Goal: Task Accomplishment & Management: Manage account settings

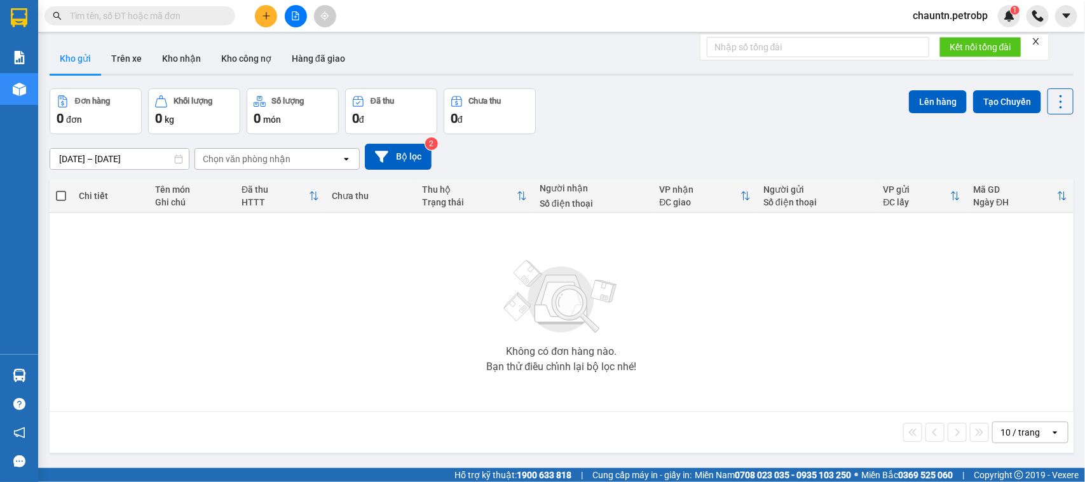
click at [125, 17] on input "text" at bounding box center [145, 16] width 150 height 14
paste input "LHP2510120005"
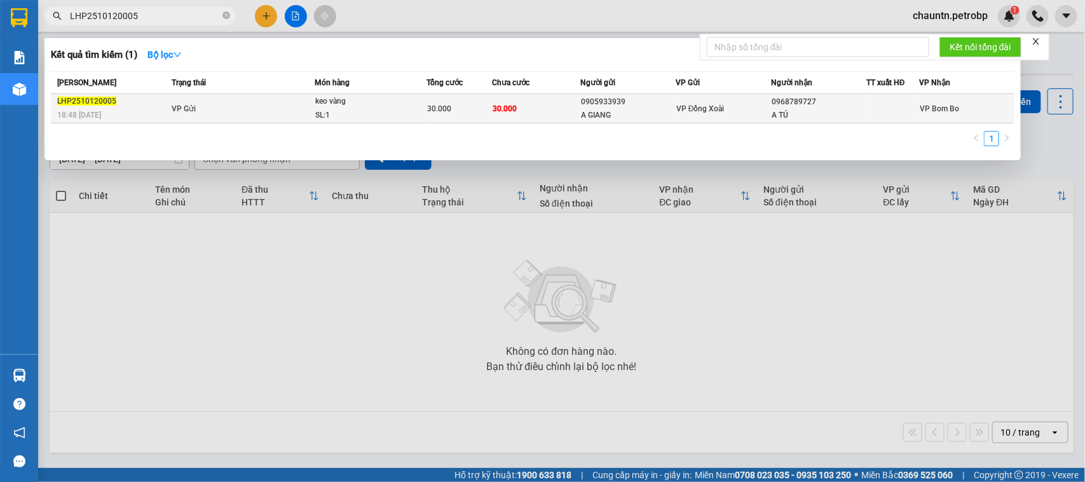
type input "LHP2510120005"
click at [293, 106] on td "VP Gửi" at bounding box center [241, 108] width 147 height 29
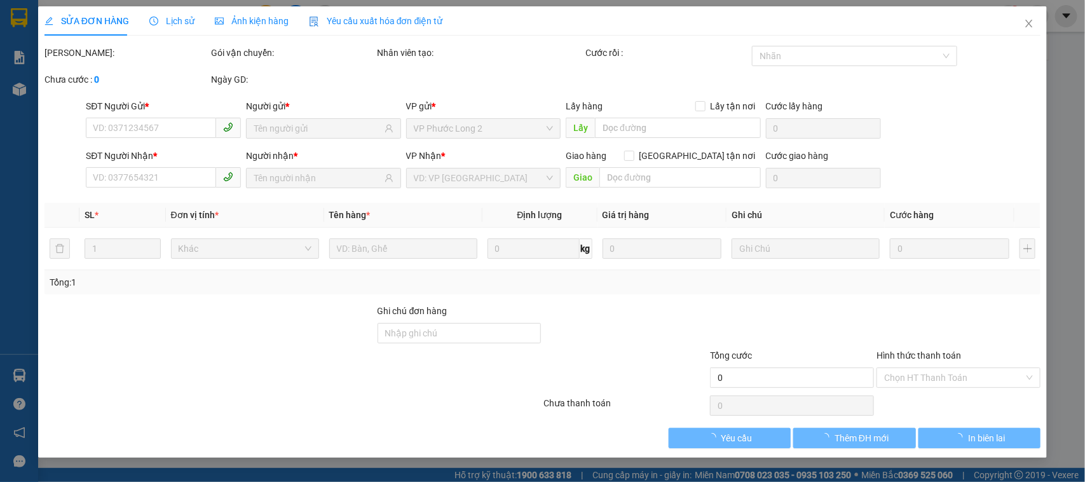
type input "0905933939"
type input "A GIANG"
type input "0968789727"
type input "A TÚ"
type input "30.000"
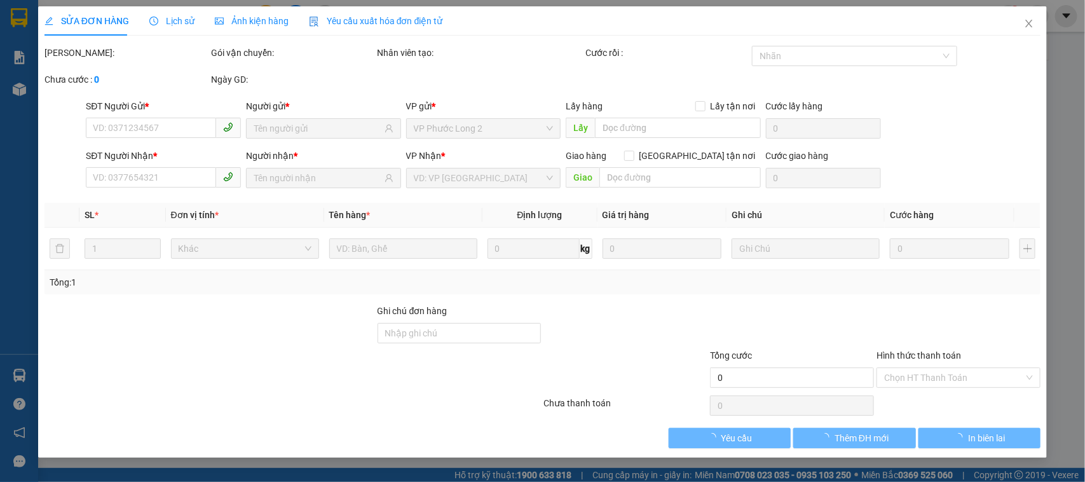
type input "30.000"
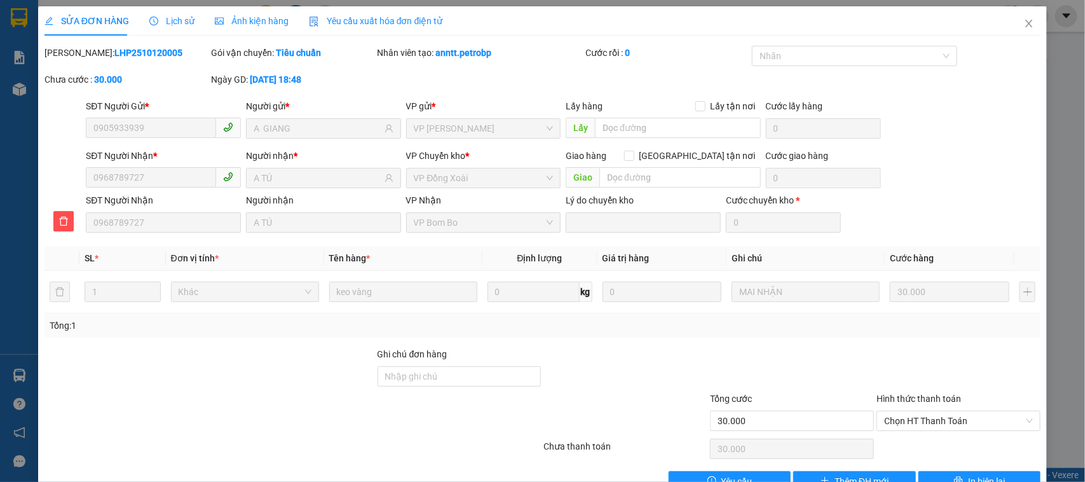
click at [172, 18] on span "Lịch sử" at bounding box center [171, 21] width 45 height 10
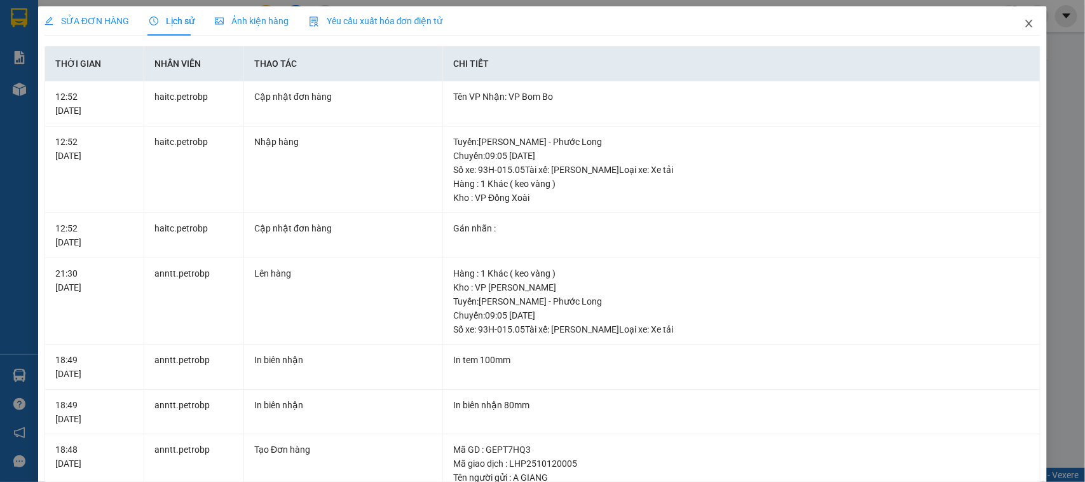
click at [1025, 17] on span "Close" at bounding box center [1029, 24] width 36 height 36
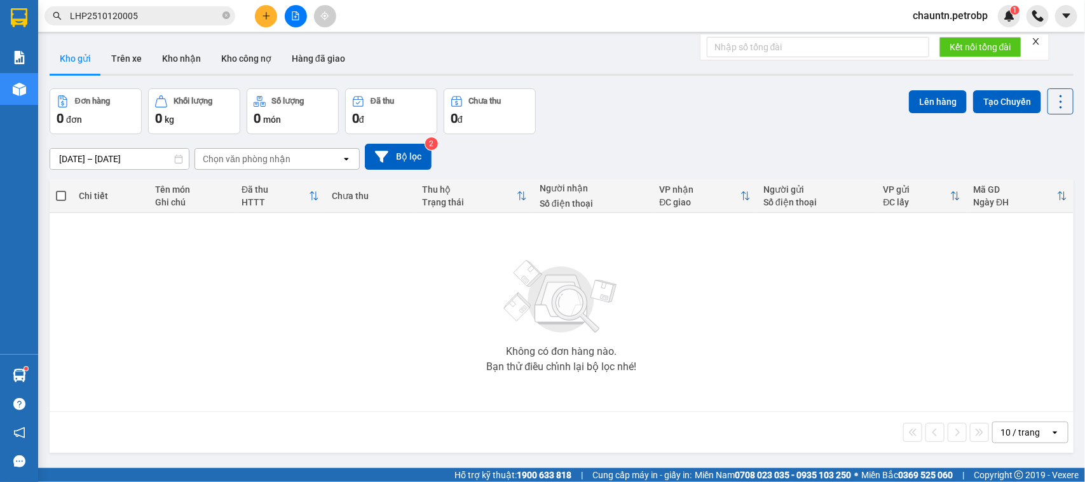
click at [163, 14] on input "LHP2510120005" at bounding box center [145, 16] width 150 height 14
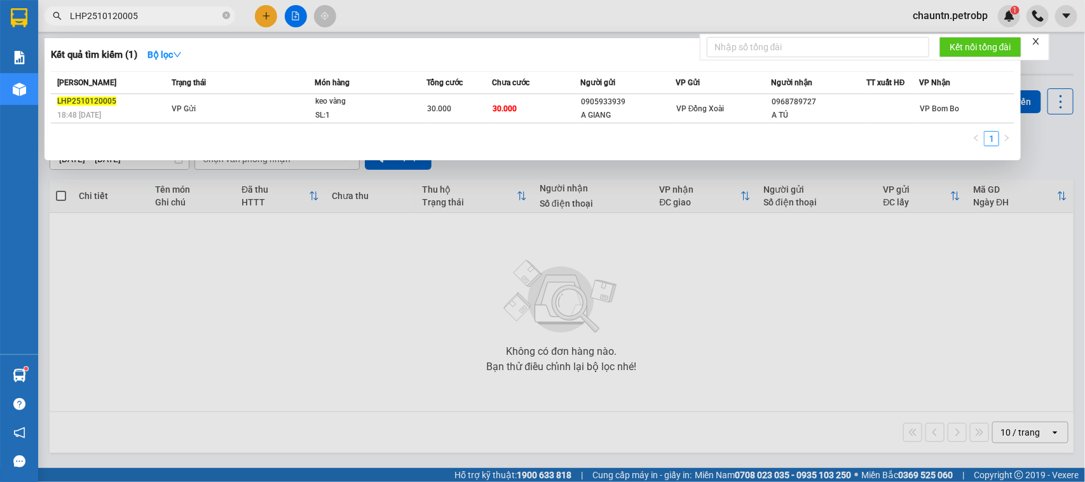
click at [166, 13] on input "LHP2510120005" at bounding box center [145, 16] width 150 height 14
paste input "BT2510110042"
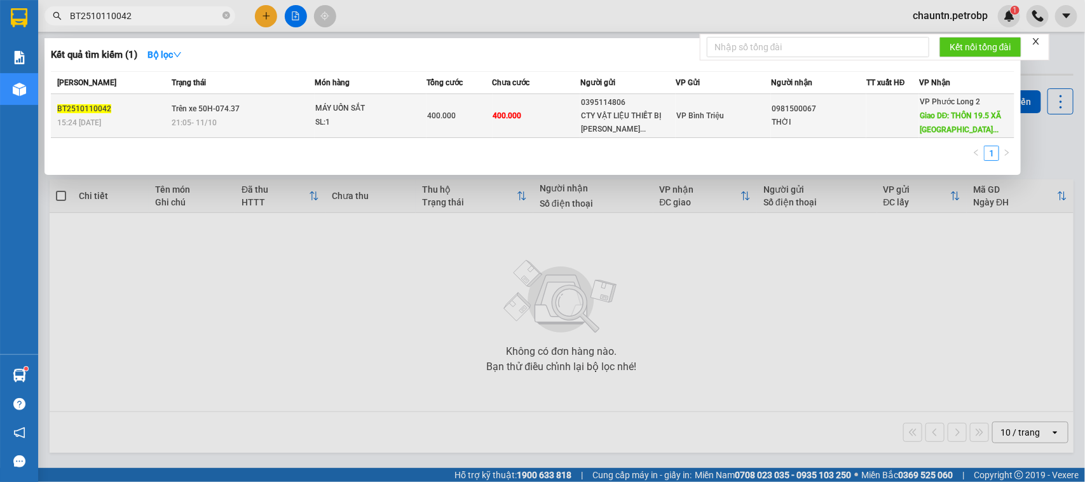
type input "BT2510110042"
click at [393, 121] on div "SL: 1" at bounding box center [362, 123] width 95 height 14
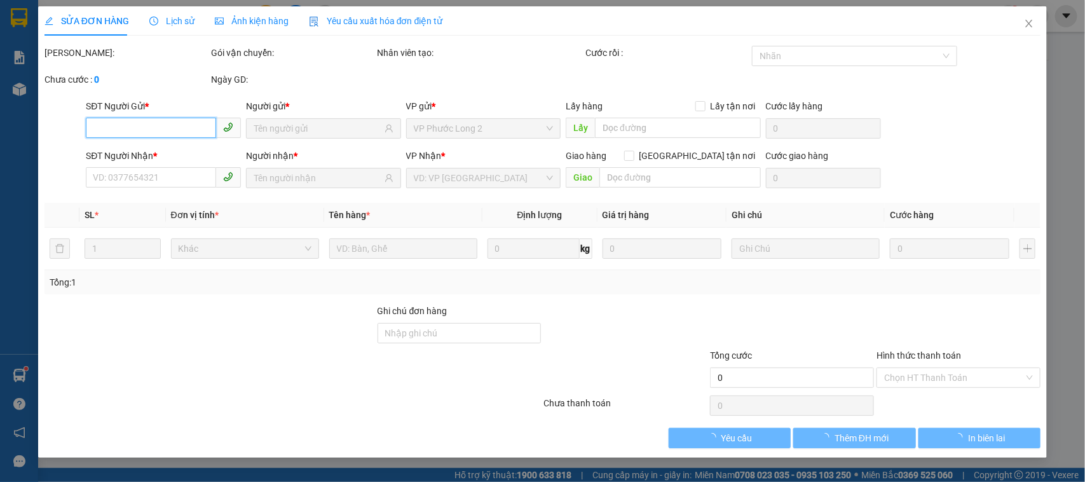
type input "0395114806"
type input "CTY VẬT LIỆU THIẾT BỊ MINH LONG"
type input "0981500067"
type input "THỜI"
type input "THÔN 19.5 XÃ PHÚ NGHĨA NHÀ MÁY CÁM BÙI GIA MẬP"
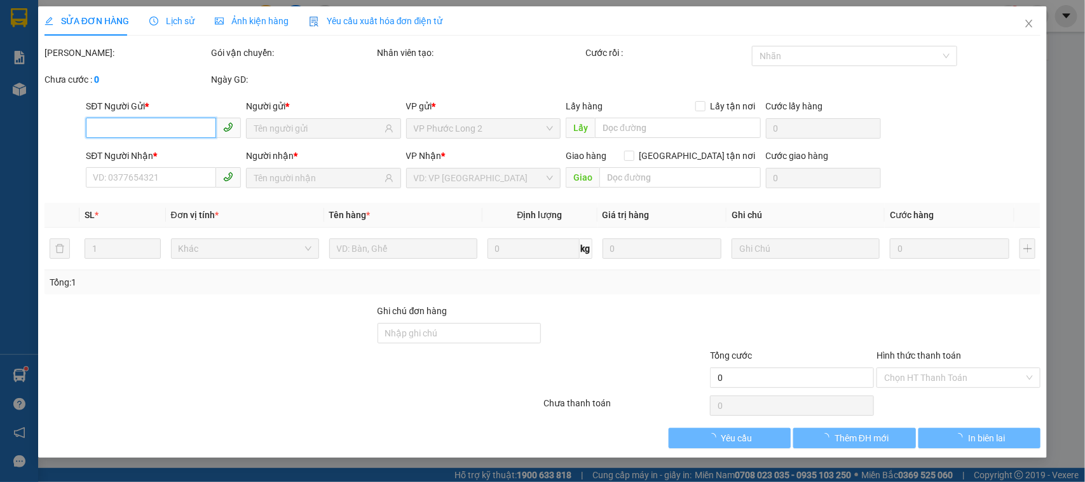
type input "100.000"
type input "400.000"
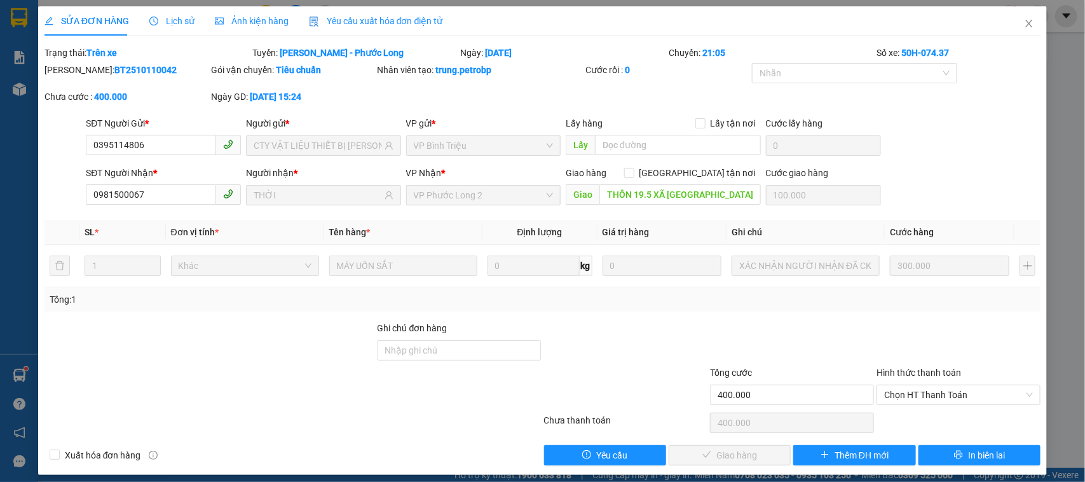
click at [158, 14] on div "Lịch sử" at bounding box center [171, 21] width 45 height 14
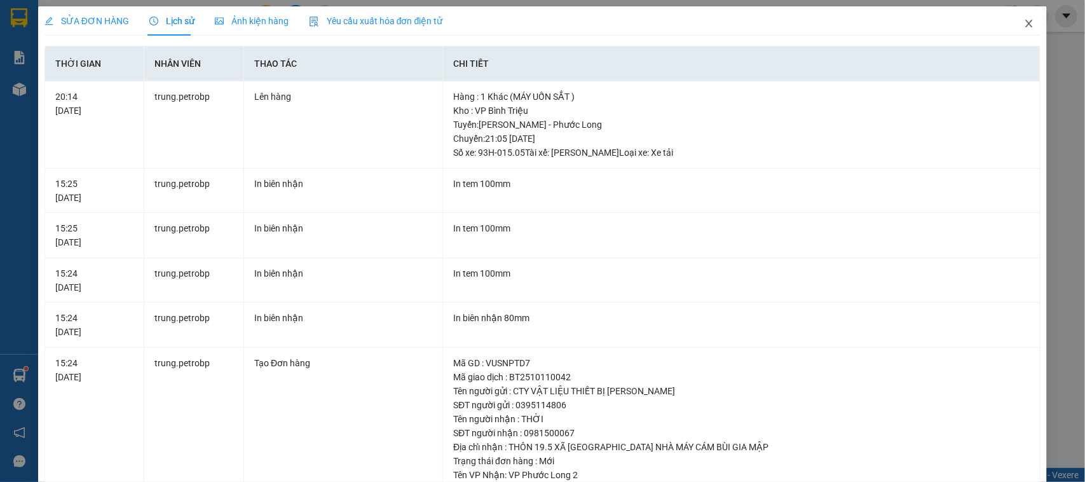
click at [1024, 20] on icon "close" at bounding box center [1029, 23] width 10 height 10
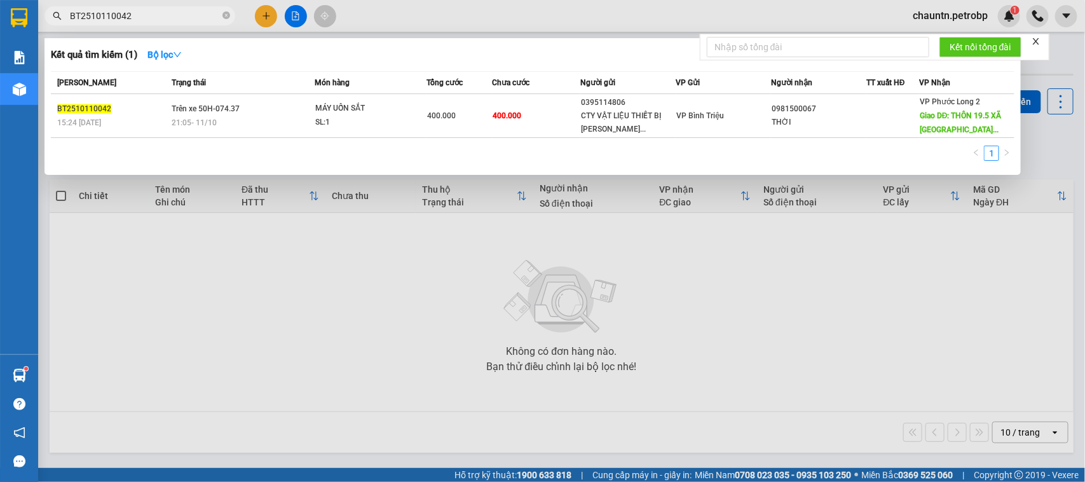
click at [166, 21] on input "BT2510110042" at bounding box center [145, 16] width 150 height 14
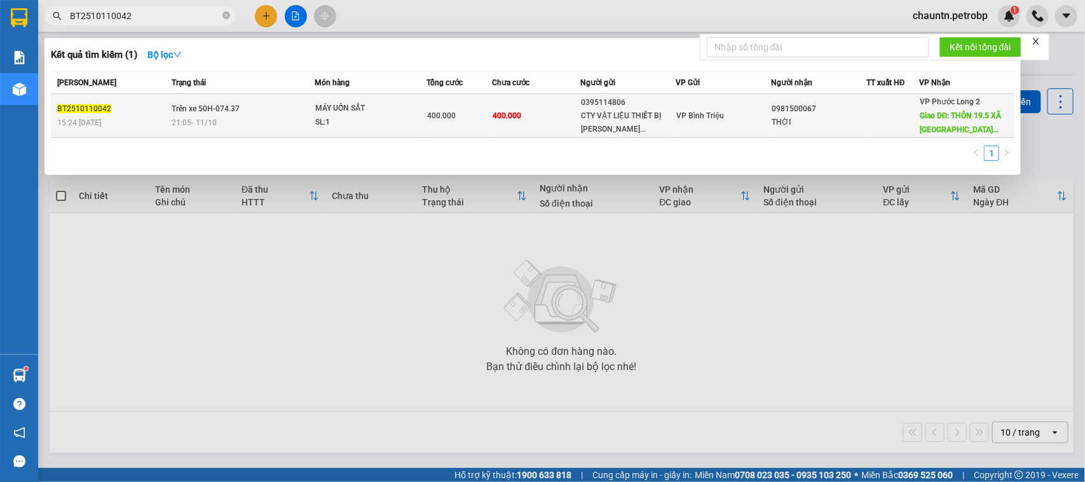
click at [538, 121] on td "400.000" at bounding box center [537, 116] width 88 height 44
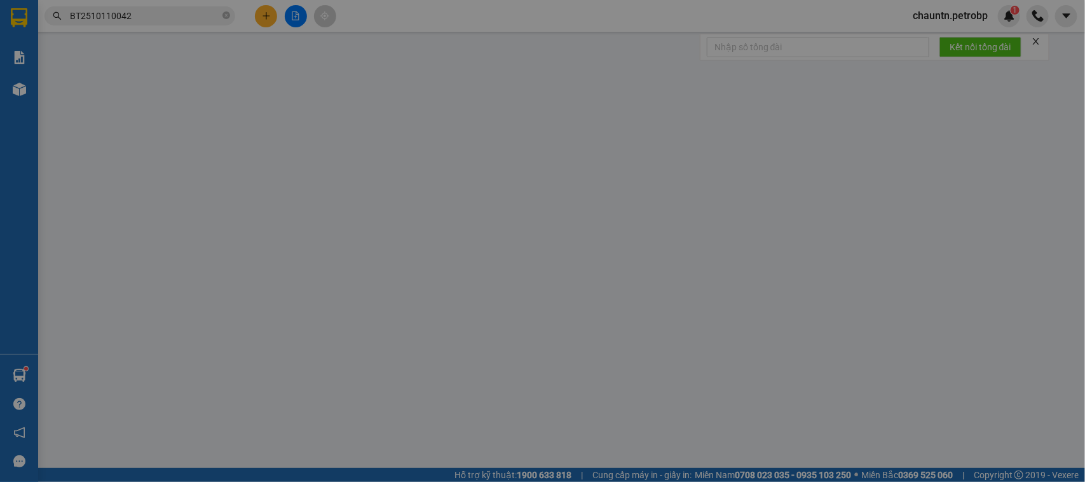
click at [538, 121] on span "VP Phước Long 2" at bounding box center [484, 128] width 140 height 19
type input "0395114806"
type input "CTY VẬT LIỆU THIẾT BỊ MINH LONG"
type input "0981500067"
type input "THỜI"
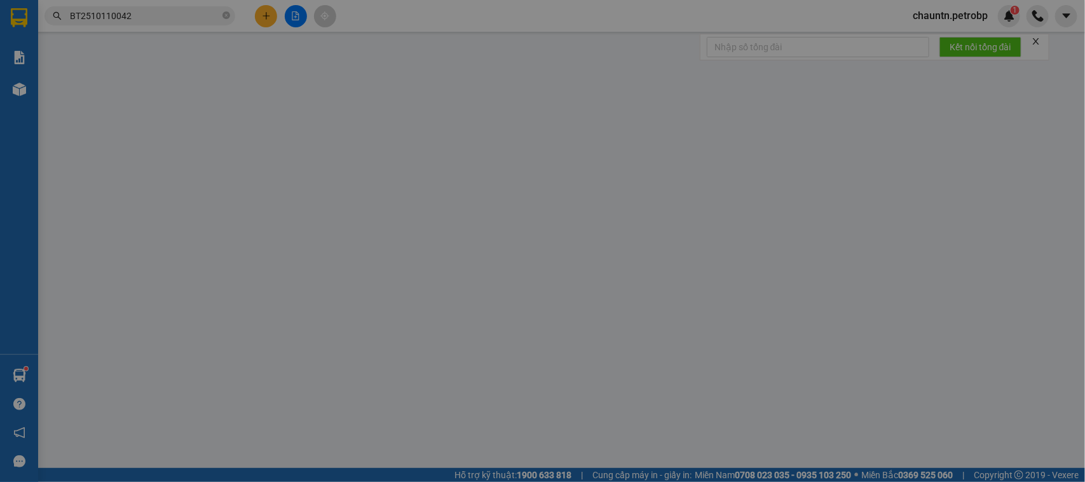
type input "THÔN 19.5 XÃ PHÚ NGHĨA NHÀ MÁY CÁM BÙI GIA MẬP"
type input "100.000"
type input "400.000"
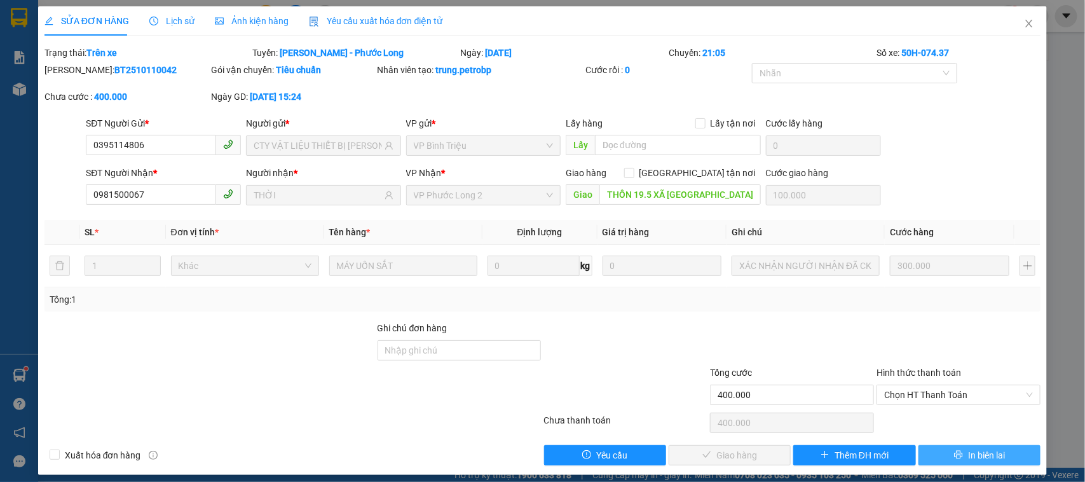
click at [952, 455] on button "In biên lai" at bounding box center [979, 455] width 122 height 20
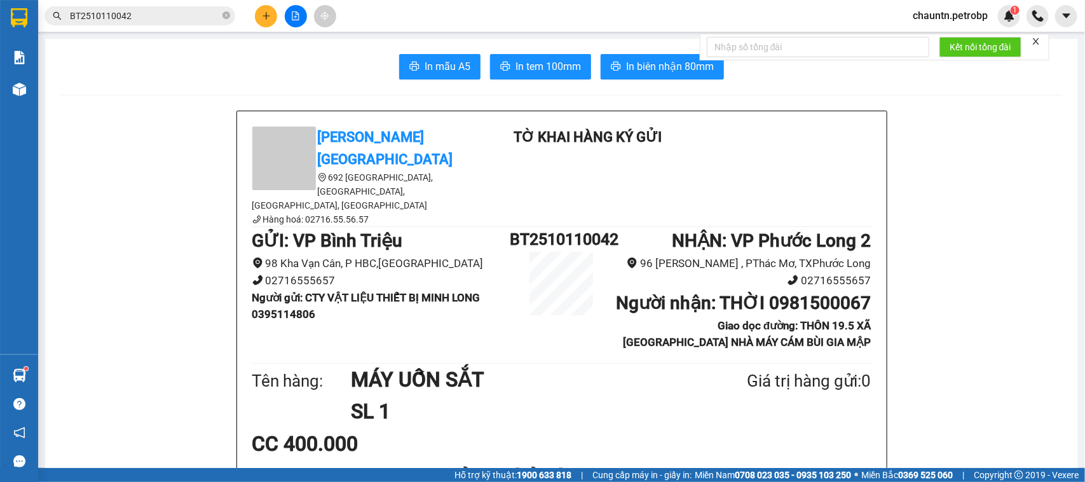
click at [144, 16] on input "BT2510110042" at bounding box center [145, 16] width 150 height 14
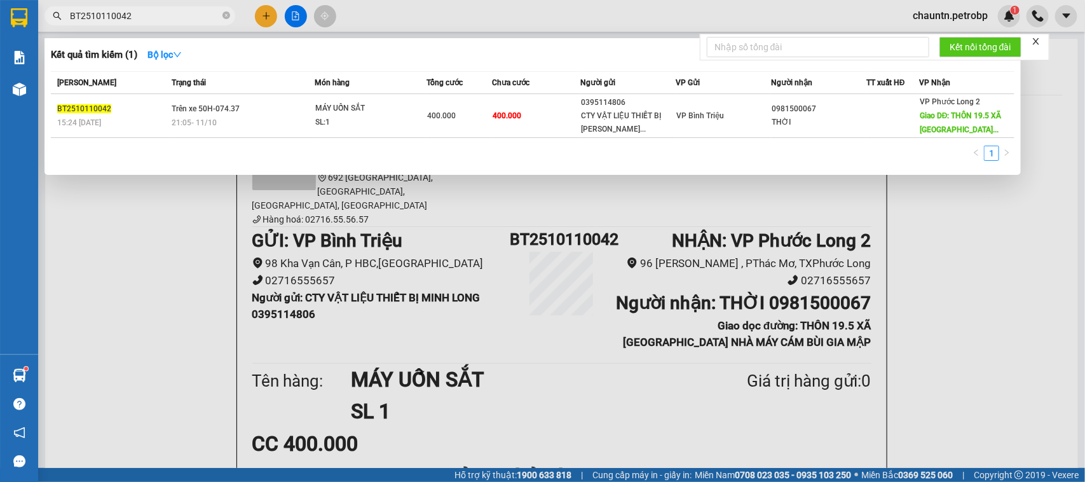
click at [144, 16] on input "BT2510110042" at bounding box center [145, 16] width 150 height 14
paste input "text"
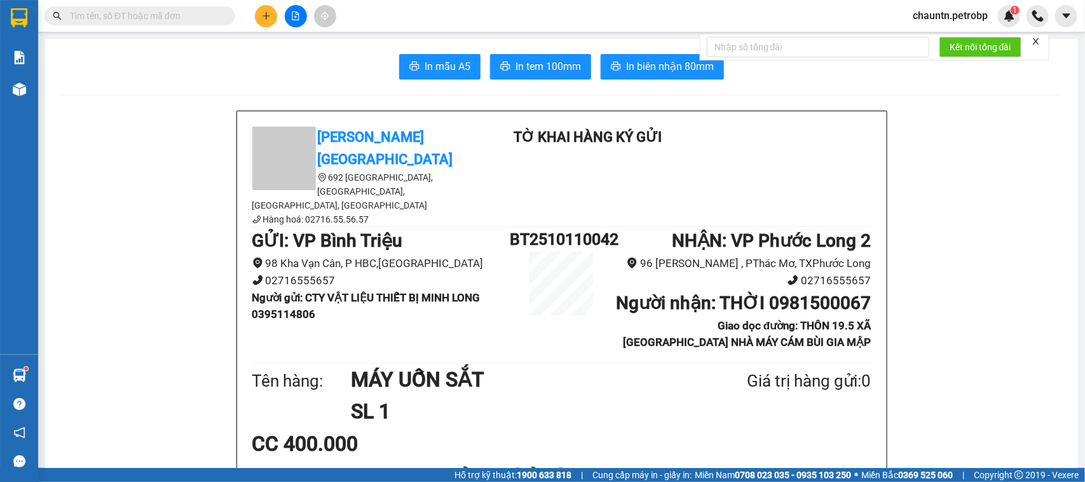
click at [1039, 39] on icon "close" at bounding box center [1036, 41] width 6 height 6
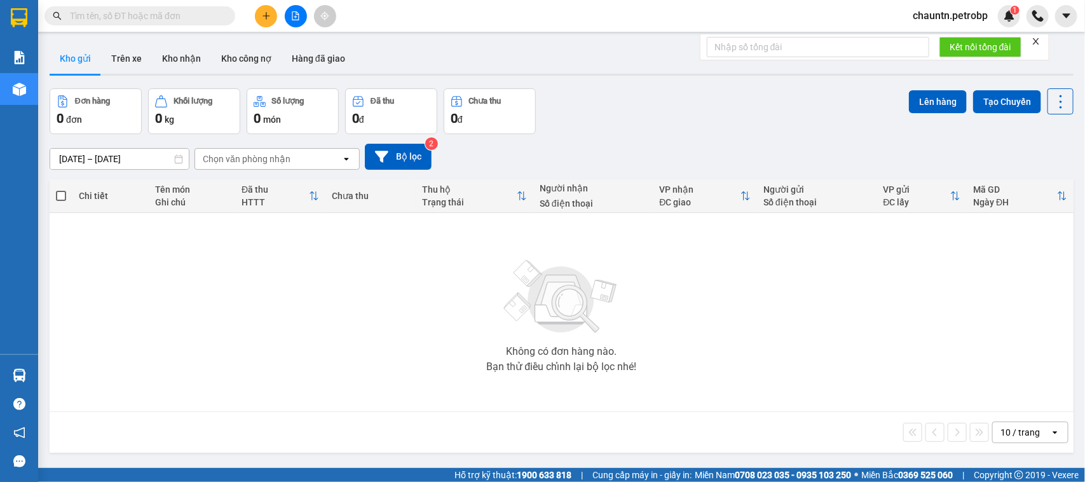
click at [128, 14] on input "text" at bounding box center [145, 16] width 150 height 14
paste input "BT2510110042"
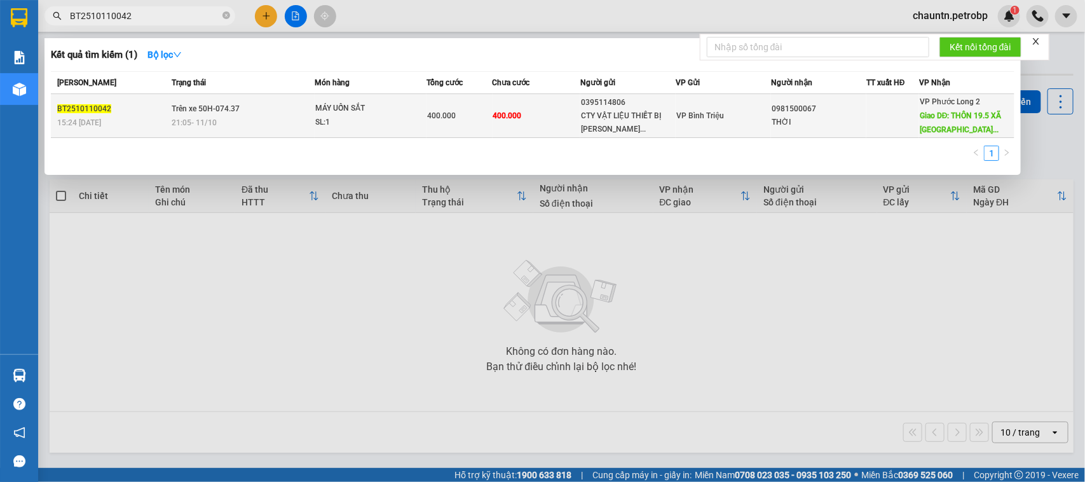
type input "BT2510110042"
click at [423, 119] on span "MÁY UỐN SẮT SL: 1" at bounding box center [370, 115] width 110 height 27
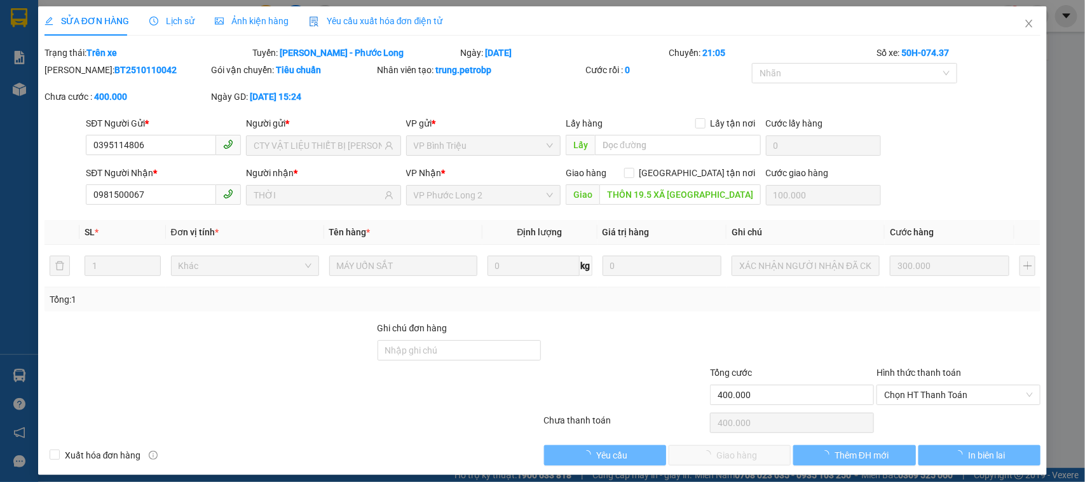
type input "0395114806"
type input "CTY VẬT LIỆU THIẾT BỊ MINH LONG"
type input "0981500067"
type input "THỜI"
type input "THÔN 19.5 XÃ PHÚ NGHĨA NHÀ MÁY CÁM BÙI GIA MẬP"
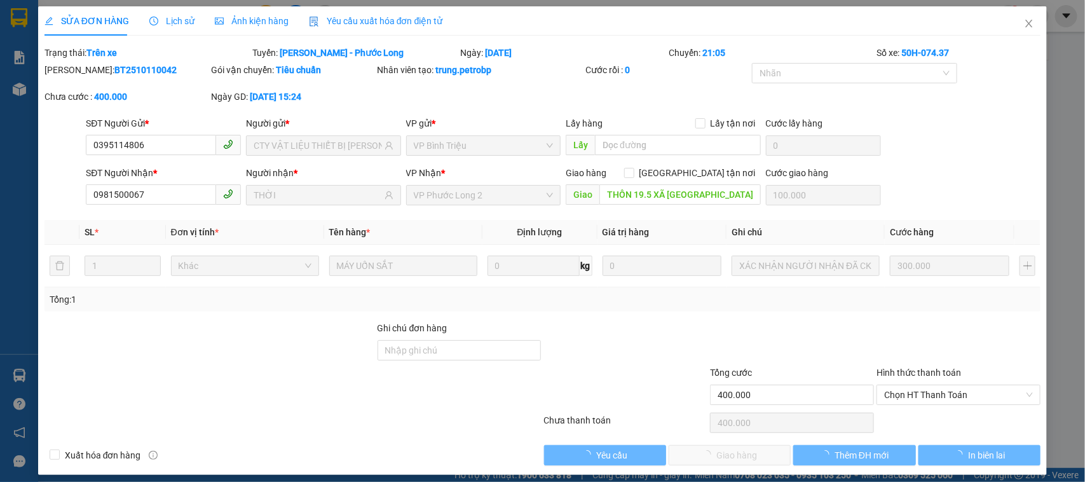
type input "100.000"
type input "400.000"
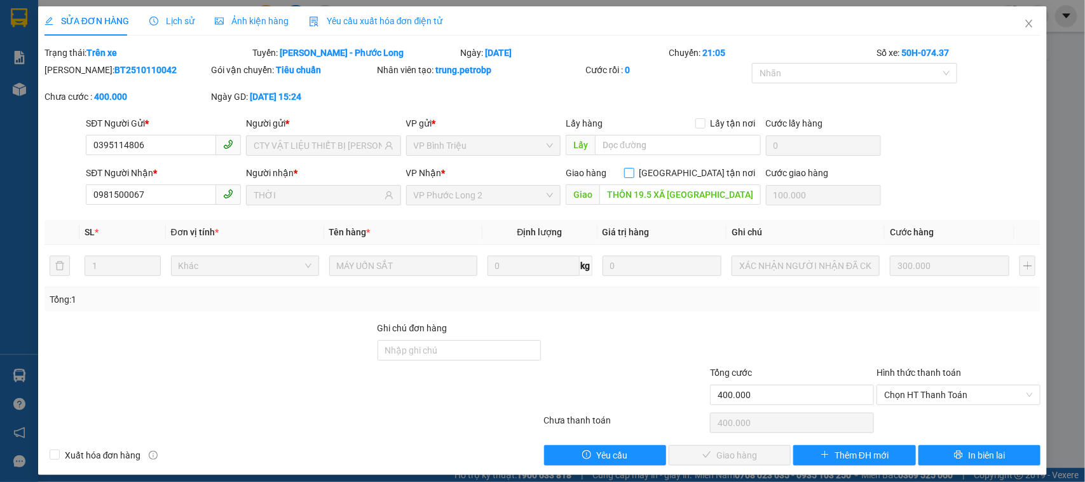
click at [633, 172] on input "Giao tận nơi" at bounding box center [628, 172] width 9 height 9
checkbox input "true"
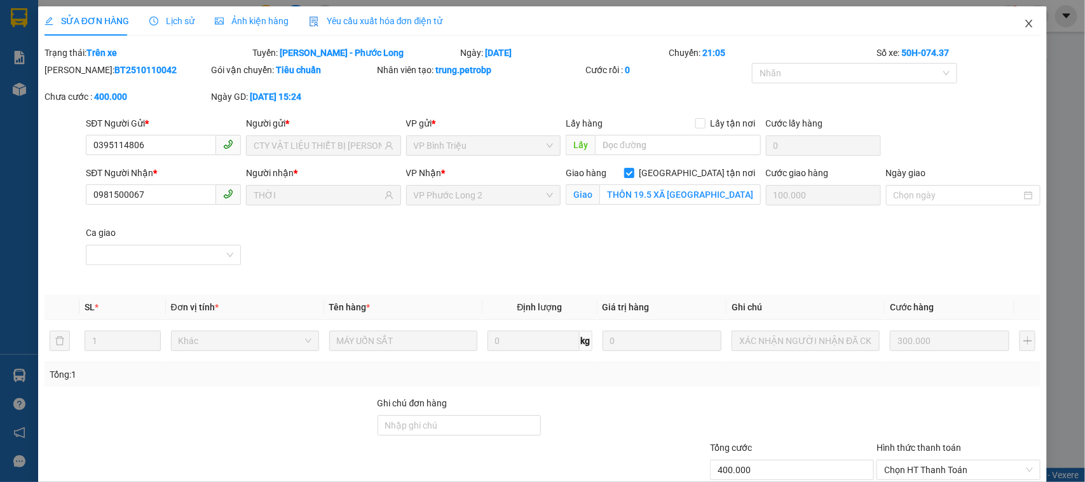
click at [1024, 20] on icon "close" at bounding box center [1029, 23] width 10 height 10
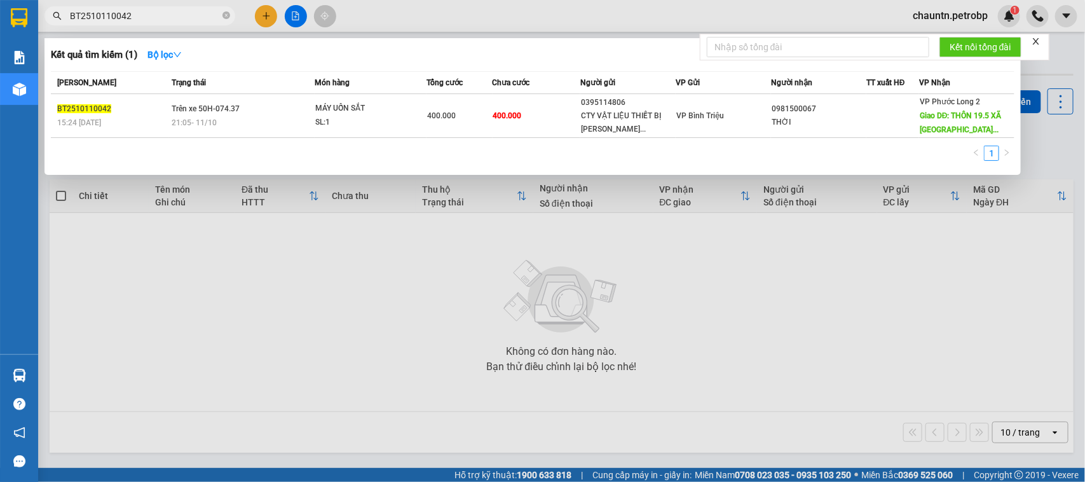
click at [179, 19] on input "BT2510110042" at bounding box center [145, 16] width 150 height 14
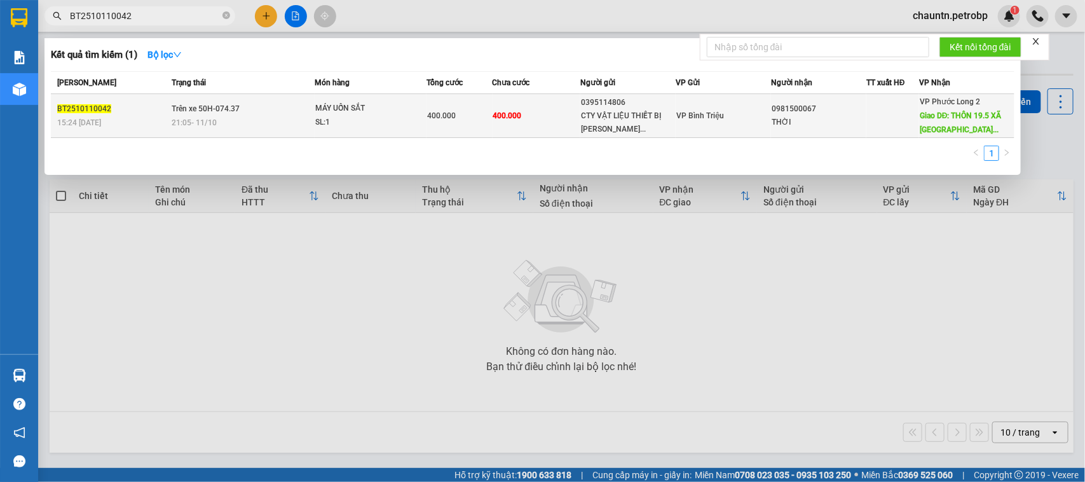
click at [871, 122] on td at bounding box center [892, 116] width 53 height 44
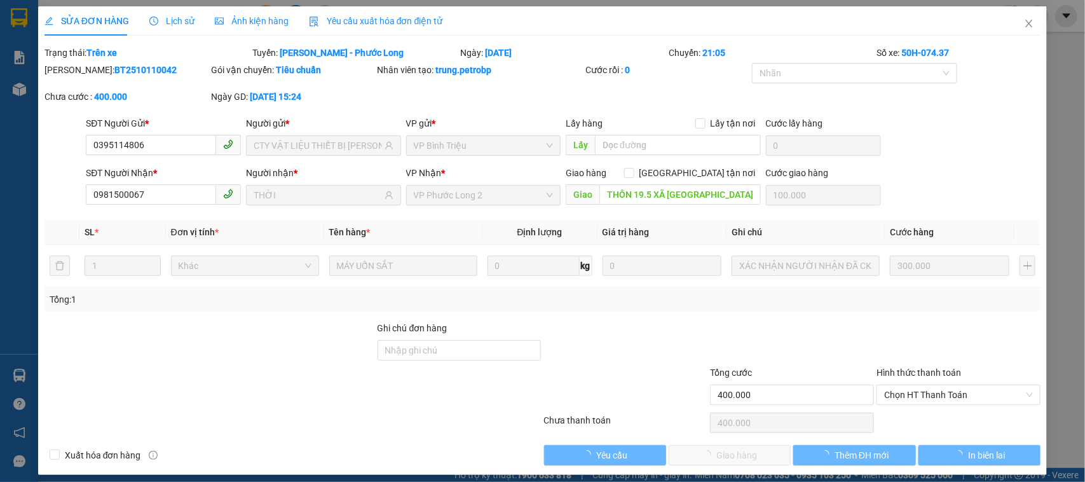
type input "0395114806"
type input "CTY VẬT LIỆU THIẾT BỊ MINH LONG"
type input "0981500067"
type input "THỜI"
type input "THÔN 19.5 XÃ PHÚ NGHĨA NHÀ MÁY CÁM BÙI GIA MẬP"
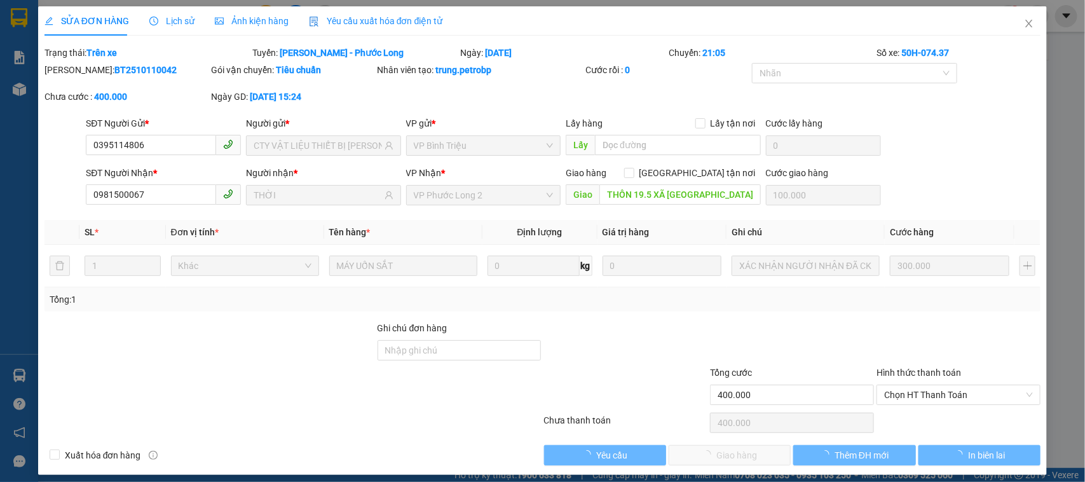
type input "100.000"
type input "400.000"
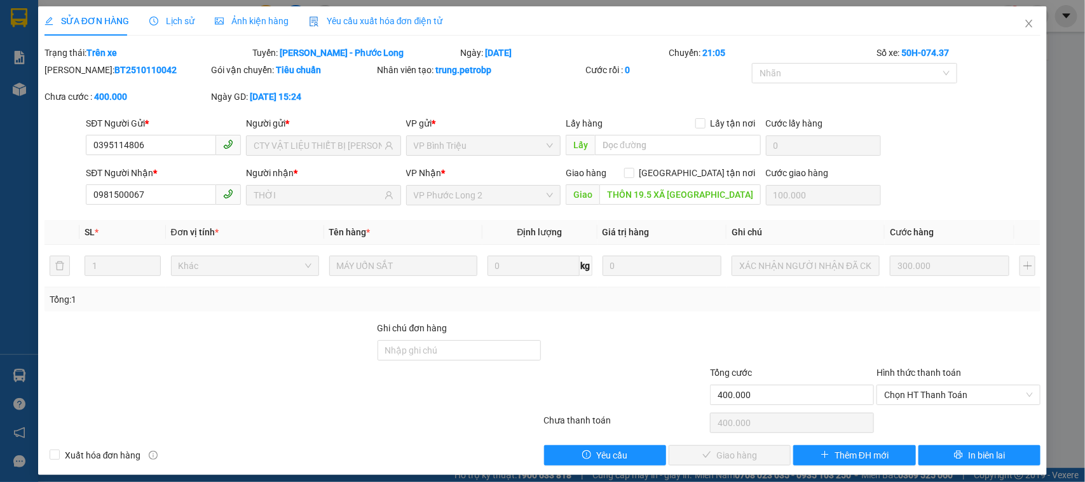
click at [67, 21] on span "SỬA ĐƠN HÀNG" at bounding box center [86, 21] width 85 height 10
click at [695, 172] on span "Giao tận nơi" at bounding box center [697, 173] width 126 height 14
click at [633, 172] on input "Giao tận nơi" at bounding box center [628, 172] width 9 height 9
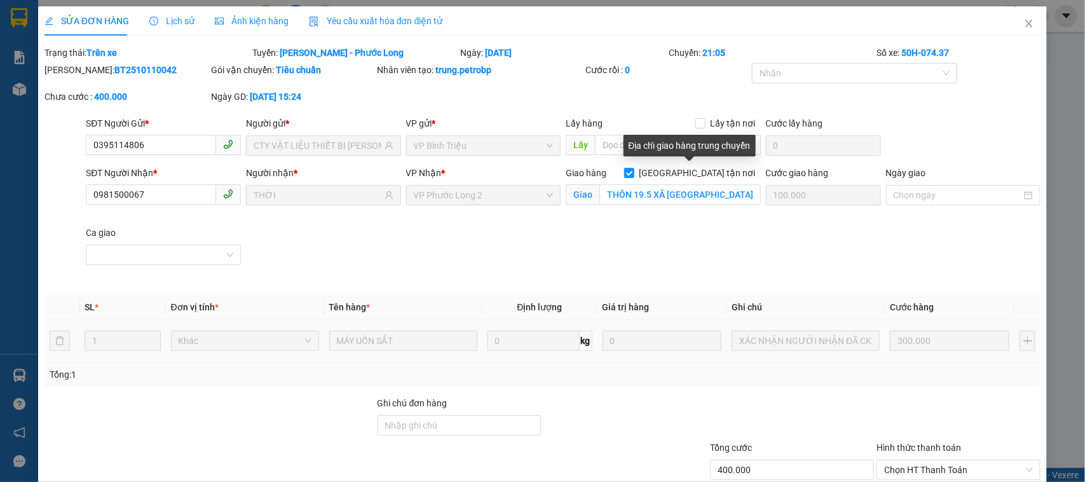
scroll to position [83, 0]
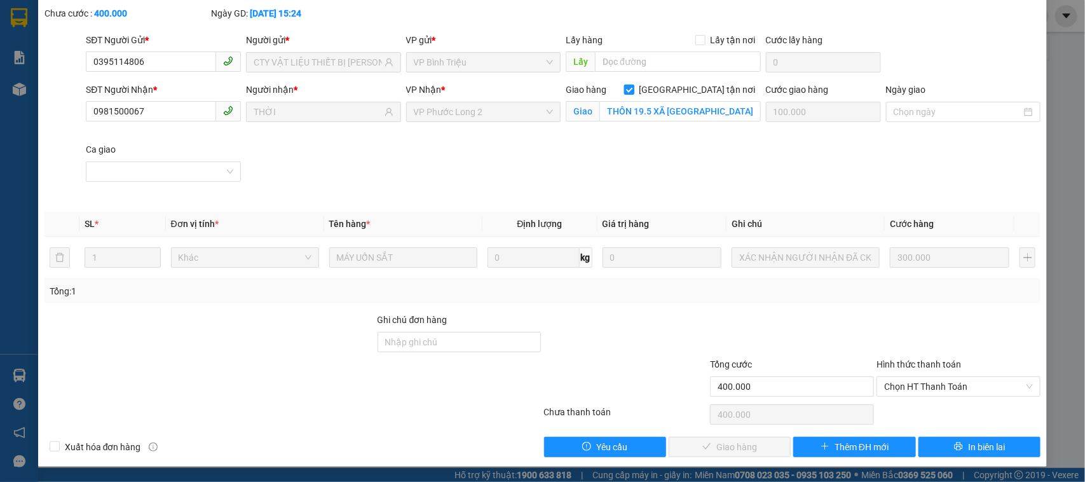
click at [633, 92] on input "Giao tận nơi" at bounding box center [628, 89] width 9 height 9
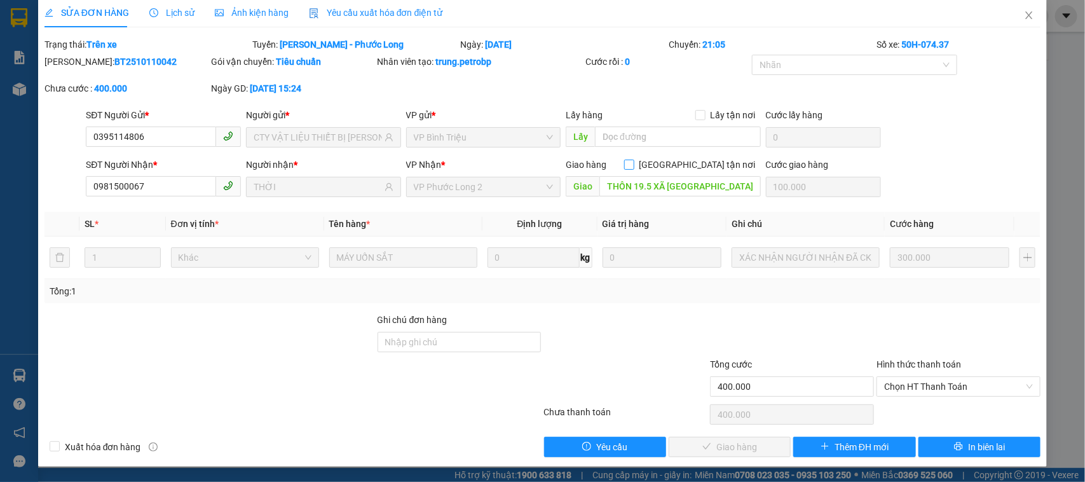
click at [633, 163] on input "Giao tận nơi" at bounding box center [628, 164] width 9 height 9
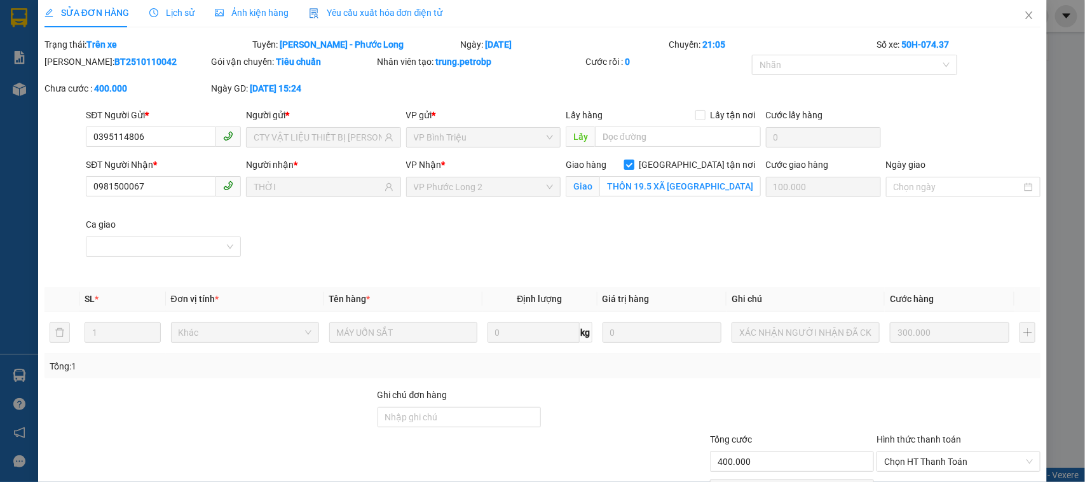
scroll to position [83, 0]
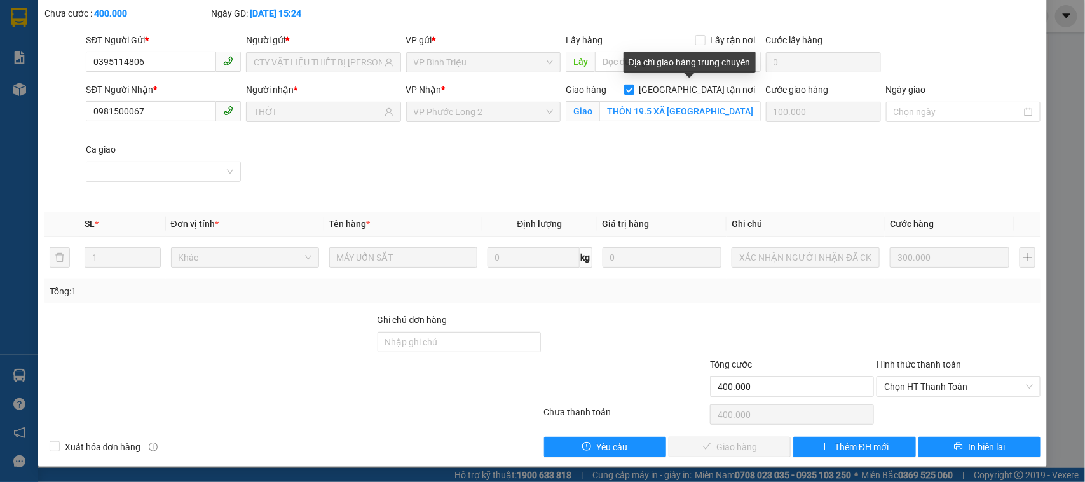
click at [633, 87] on input "Giao tận nơi" at bounding box center [628, 89] width 9 height 9
checkbox input "false"
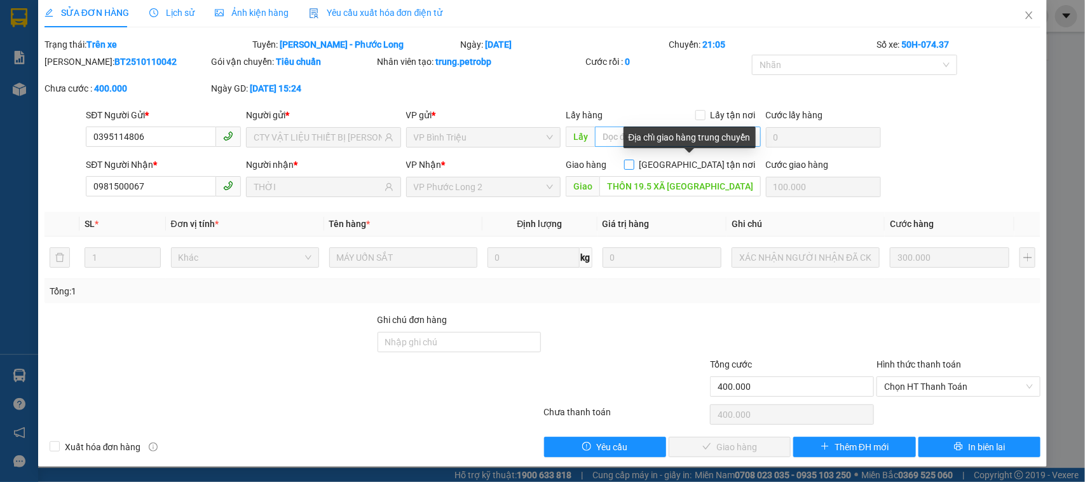
scroll to position [8, 0]
click at [1024, 11] on icon "close" at bounding box center [1029, 15] width 10 height 10
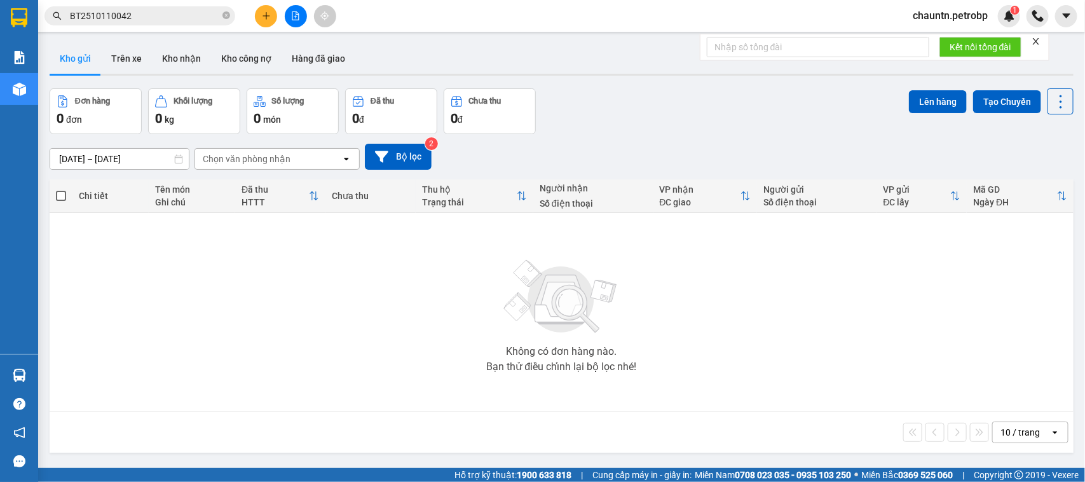
click at [166, 13] on input "BT2510110042" at bounding box center [145, 16] width 150 height 14
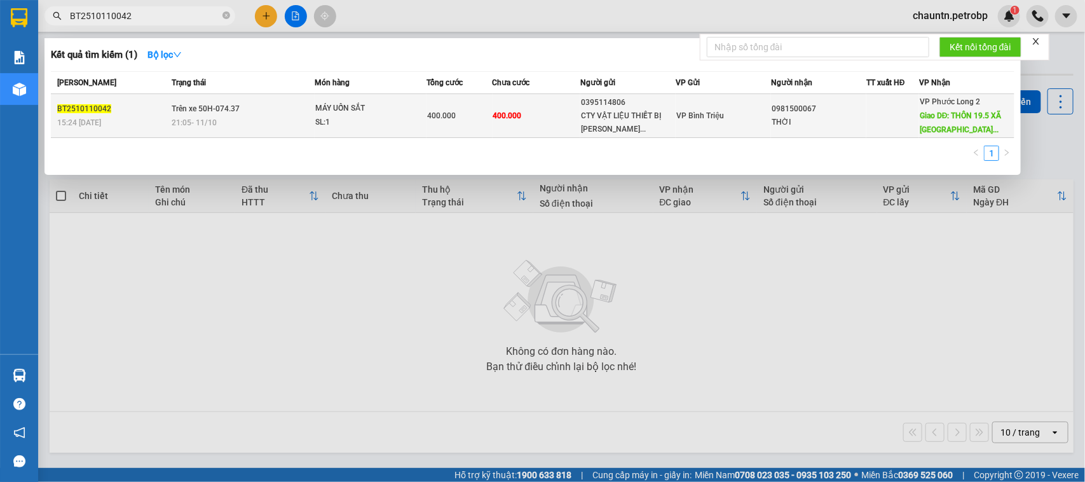
click at [251, 113] on td "Trên xe 50H-074.37 21:05 - 11/10" at bounding box center [241, 116] width 147 height 44
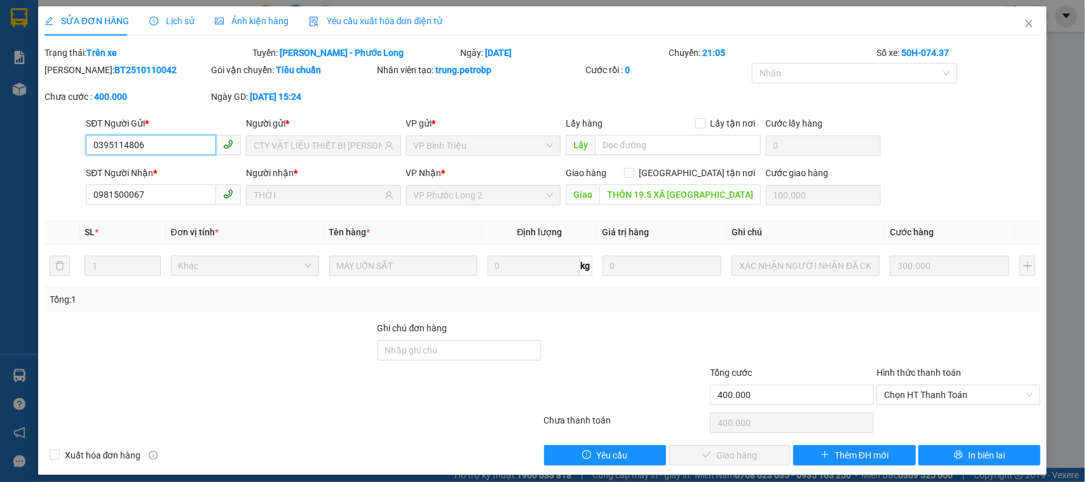
type input "0395114806"
type input "CTY VẬT LIỆU THIẾT BỊ MINH LONG"
type input "0981500067"
type input "THỜI"
type input "THÔN 19.5 XÃ PHÚ NGHĨA NHÀ MÁY CÁM BÙI GIA MẬP"
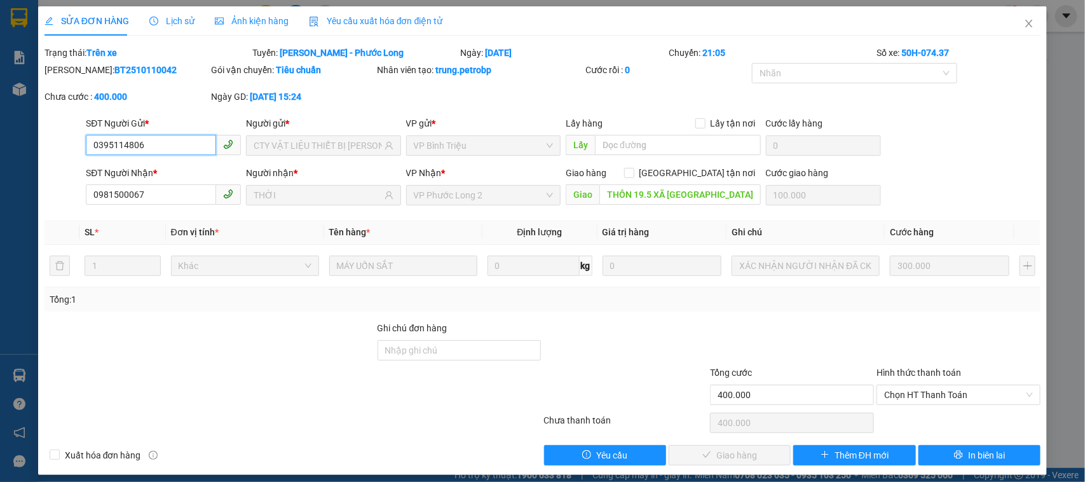
type input "100.000"
type input "400.000"
click at [1024, 24] on icon "close" at bounding box center [1029, 23] width 10 height 10
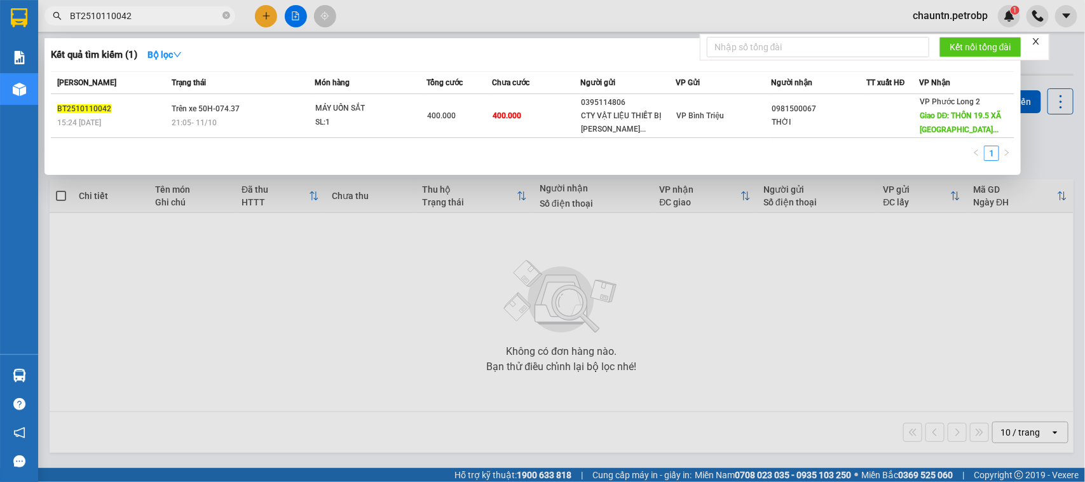
click at [184, 11] on input "BT2510110042" at bounding box center [145, 16] width 150 height 14
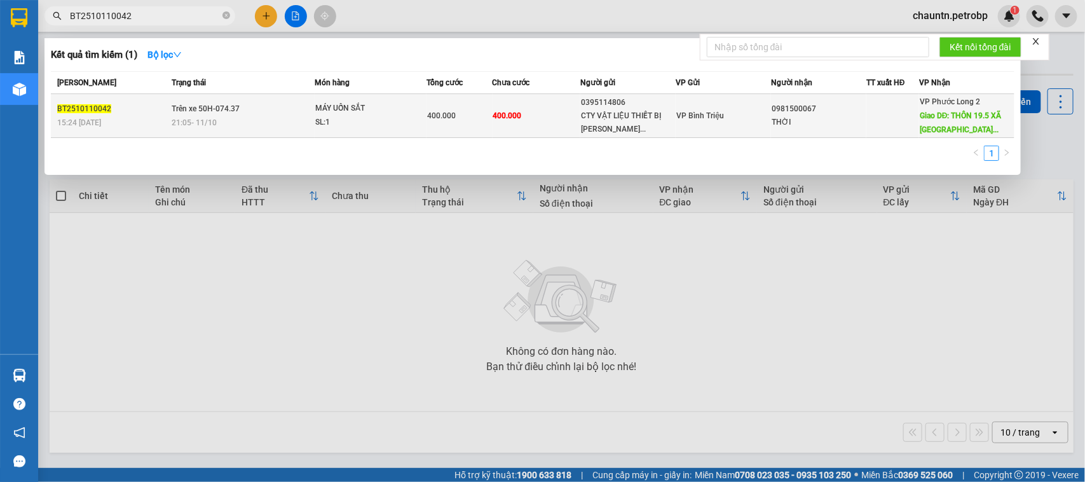
click at [258, 116] on div "21:05 - 11/10" at bounding box center [243, 123] width 143 height 14
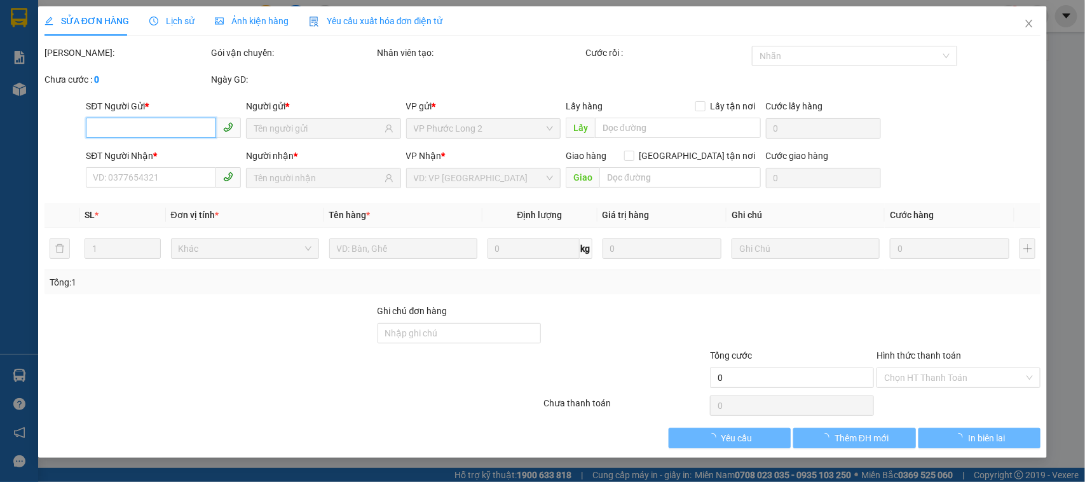
type input "0395114806"
type input "CTY VẬT LIỆU THIẾT BỊ MINH LONG"
type input "0981500067"
type input "THỜI"
checkbox input "true"
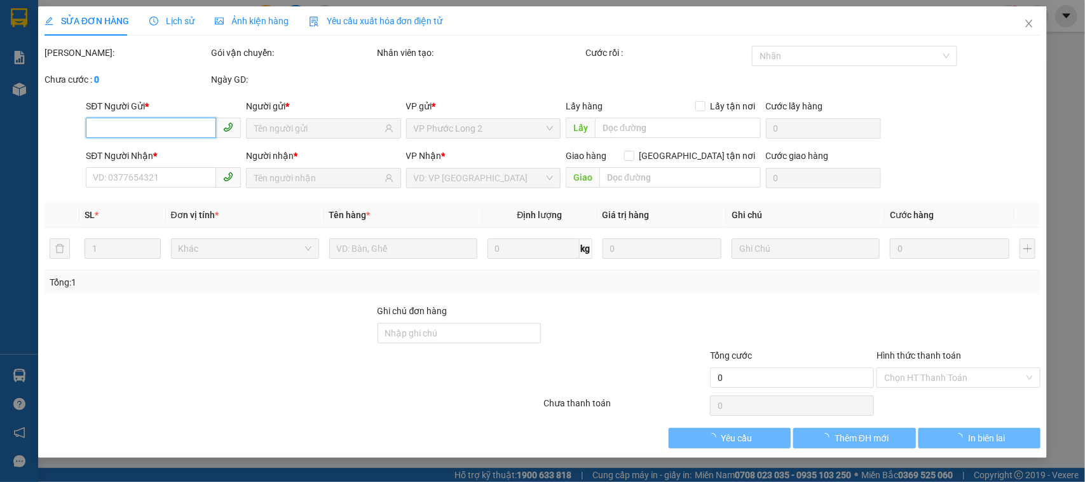
type input "THÔN 19.5 XÃ PHÚ NGHĨA NHÀ MÁY CÁM BÙI GIA MẬP"
type input "100.000"
type input "400.000"
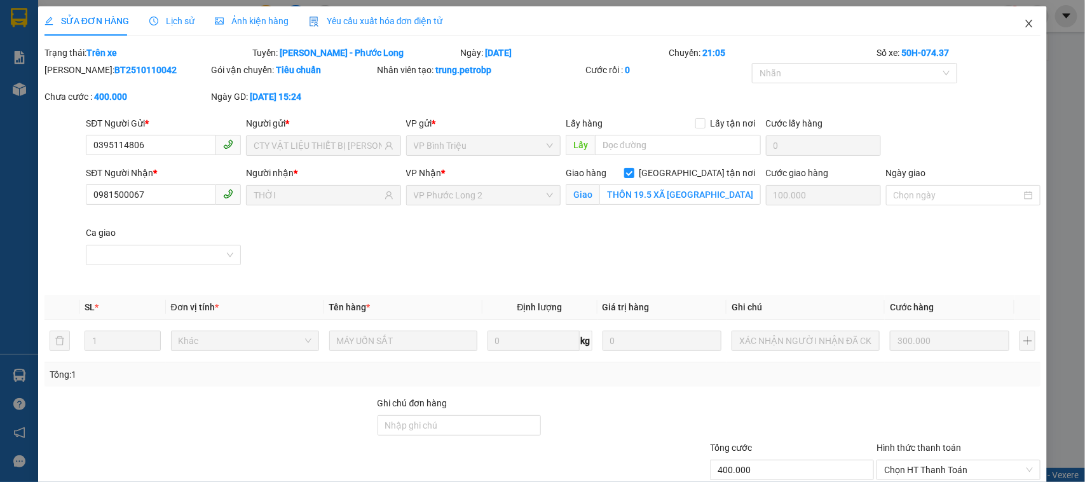
click at [1024, 22] on icon "close" at bounding box center [1029, 23] width 10 height 10
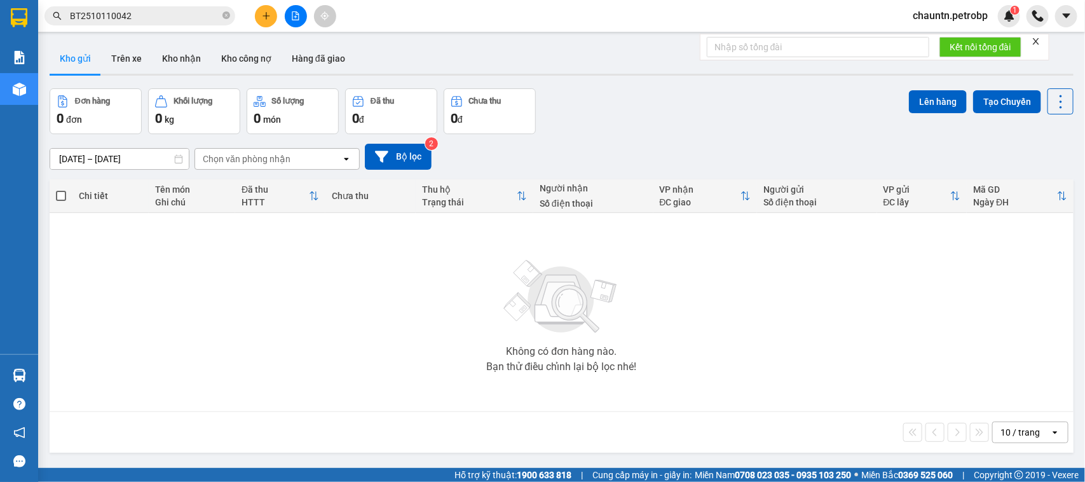
click at [183, 13] on input "BT2510110042" at bounding box center [145, 16] width 150 height 14
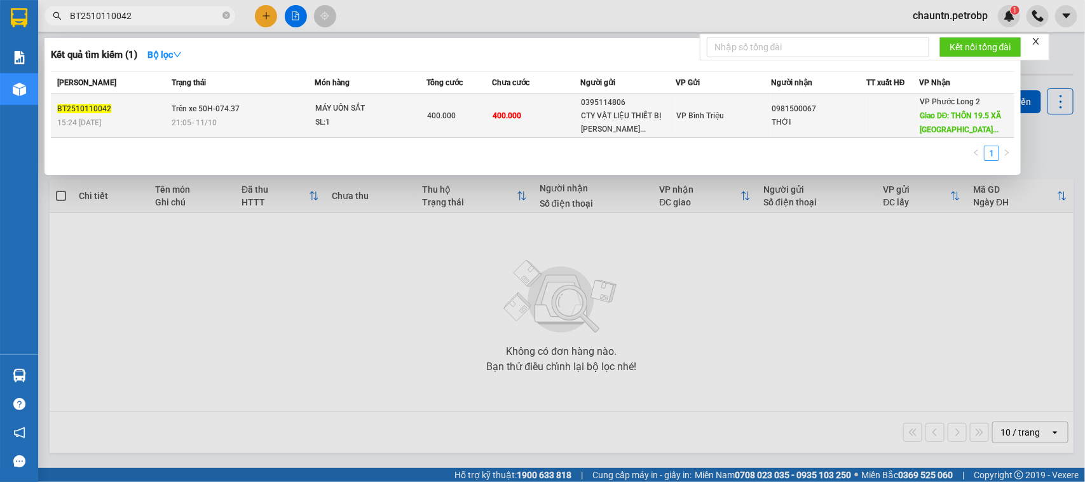
click at [823, 128] on td "0981500067 THỜI" at bounding box center [818, 116] width 95 height 44
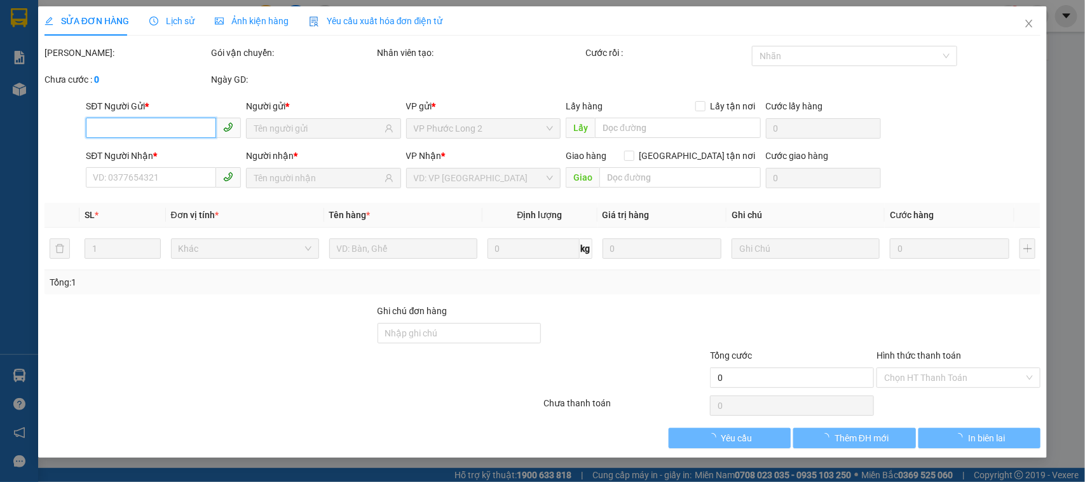
type input "0395114806"
type input "CTY VẬT LIỆU THIẾT BỊ MINH LONG"
type input "0981500067"
type input "THỜI"
checkbox input "true"
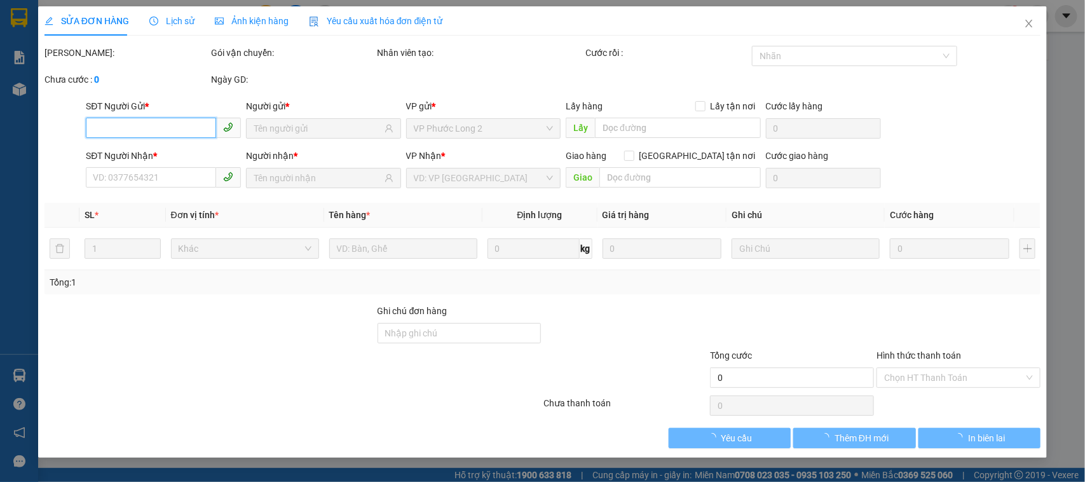
type input "THÔN 19.5 XÃ PHÚ NGHĨA NHÀ MÁY CÁM BÙI GIA MẬP"
type input "100.000"
type input "400.000"
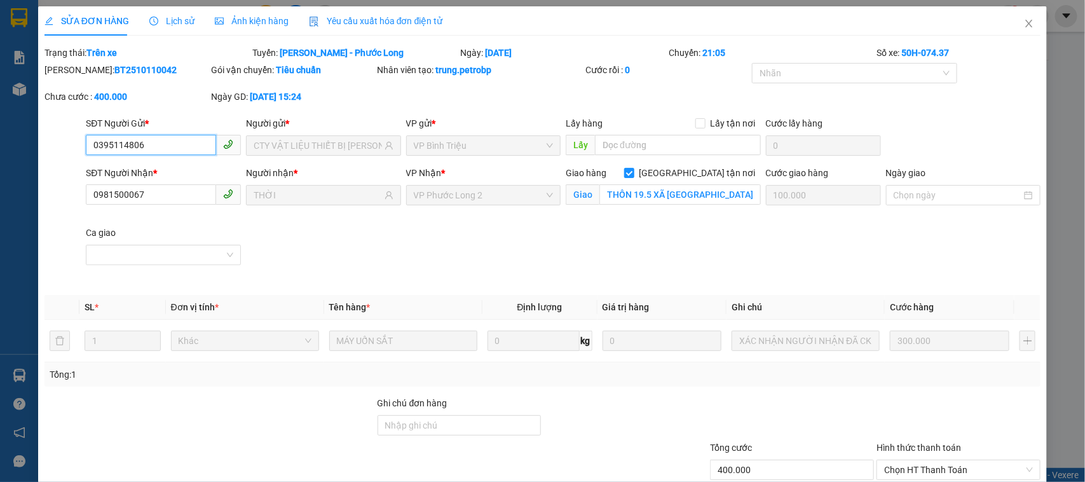
scroll to position [83, 0]
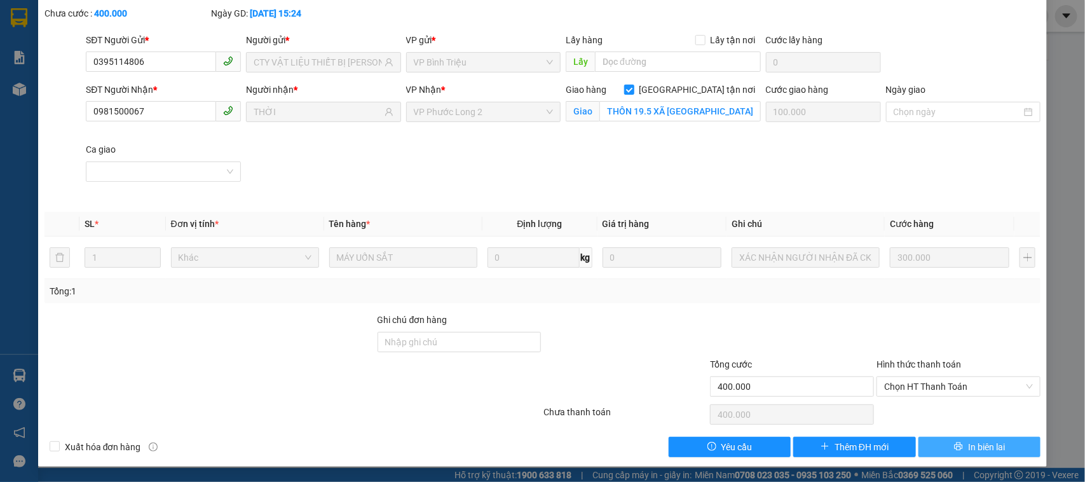
click at [968, 447] on span "In biên lai" at bounding box center [986, 447] width 37 height 14
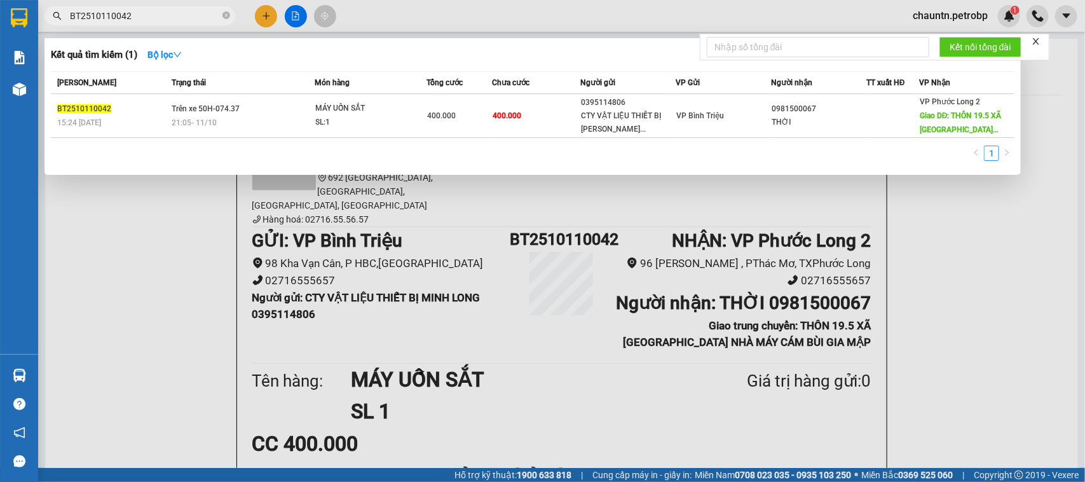
click at [195, 13] on input "BT2510110042" at bounding box center [145, 16] width 150 height 14
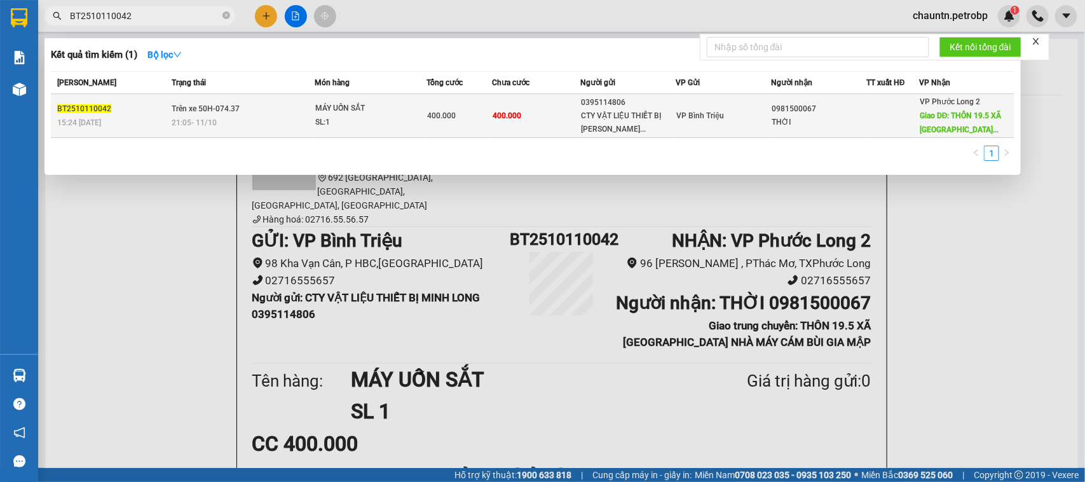
click at [261, 119] on div "21:05 - 11/10" at bounding box center [243, 123] width 143 height 14
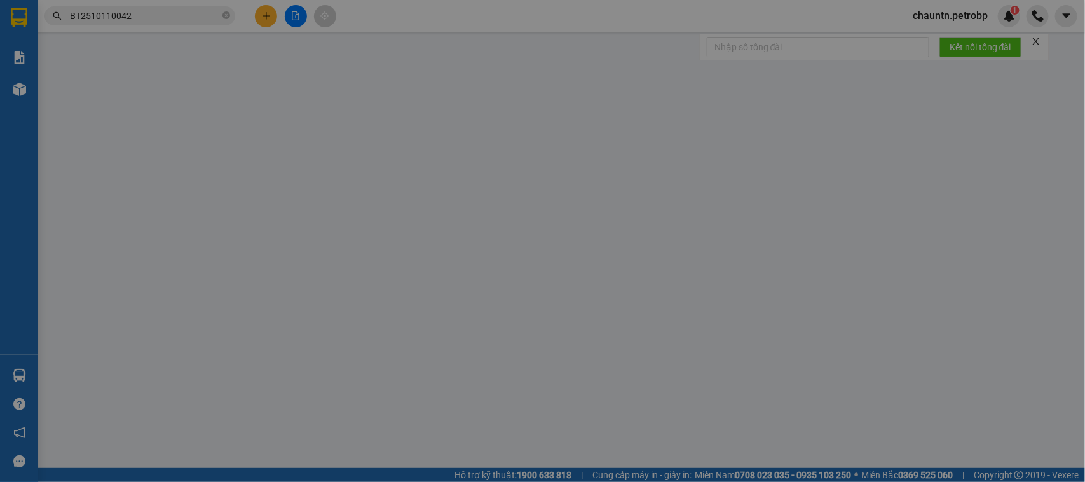
type input "0395114806"
type input "CTY VẬT LIỆU THIẾT BỊ MINH LONG"
type input "0981500067"
type input "THỜI"
checkbox input "true"
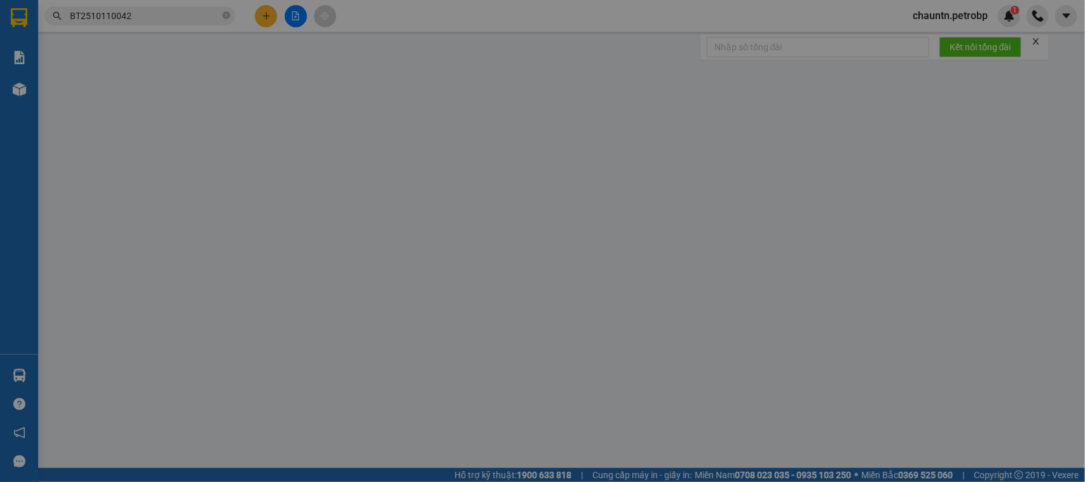
type input "THÔN 19.5 XÃ PHÚ NGHĨA NHÀ MÁY CÁM BÙI GIA MẬP"
type input "100.000"
type input "400.000"
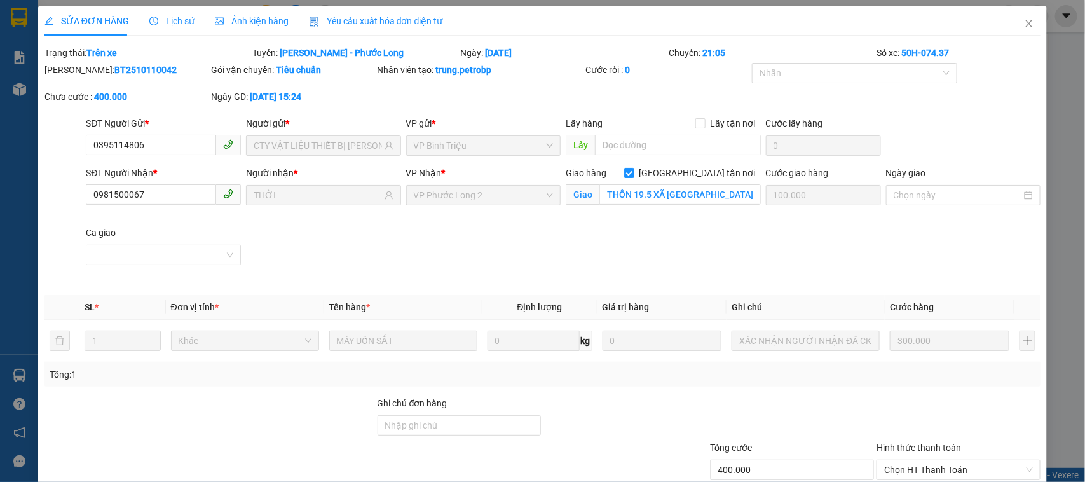
click at [173, 14] on div "Lịch sử" at bounding box center [171, 21] width 45 height 14
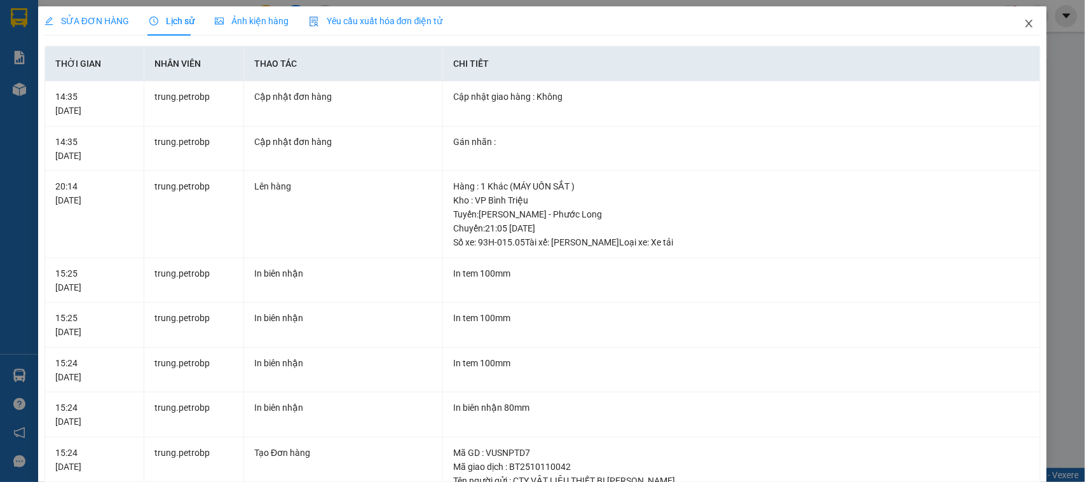
click at [1024, 24] on icon "close" at bounding box center [1029, 23] width 10 height 10
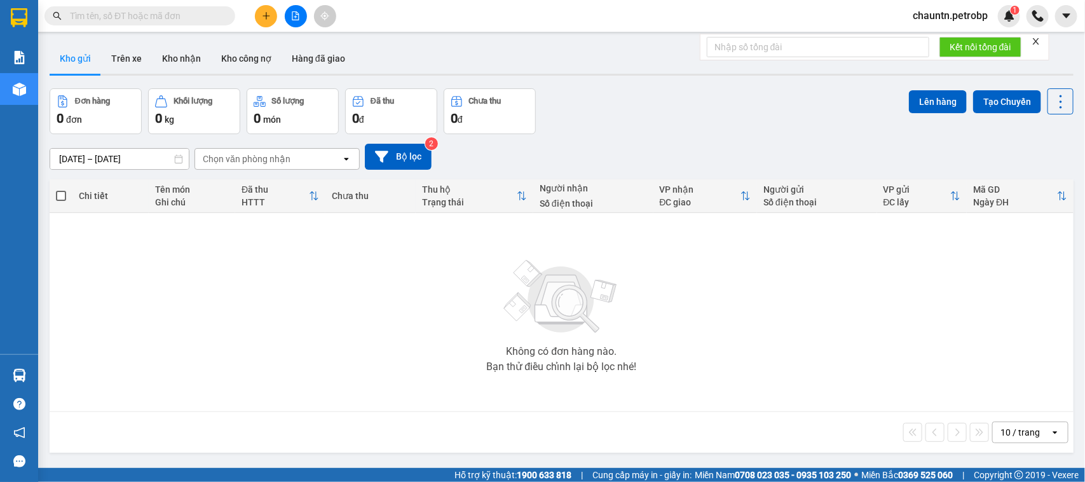
click at [169, 11] on input "text" at bounding box center [145, 16] width 150 height 14
click at [170, 14] on input "text" at bounding box center [145, 16] width 150 height 14
click at [163, 17] on input "text" at bounding box center [145, 16] width 150 height 14
paste input "BT2510110042"
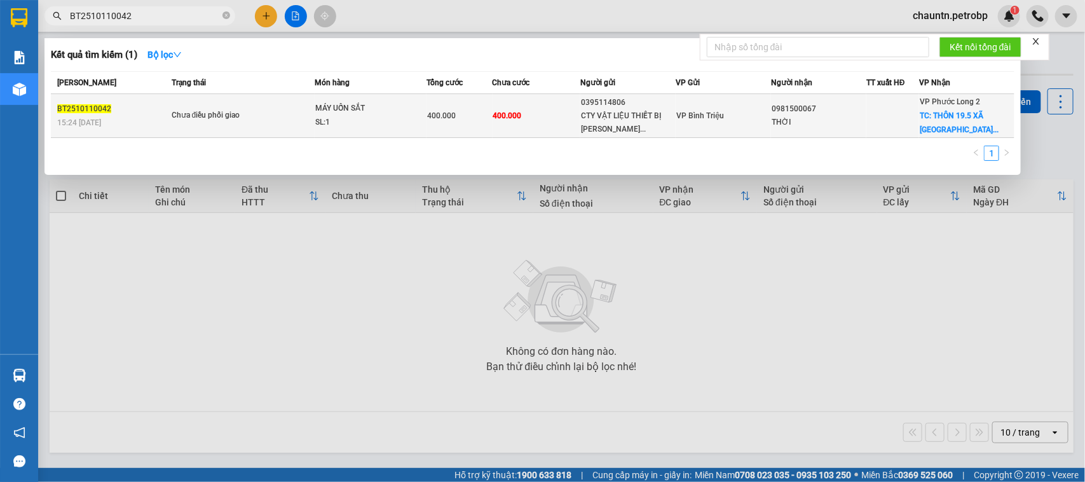
type input "BT2510110042"
click at [545, 121] on td "400.000" at bounding box center [537, 116] width 88 height 44
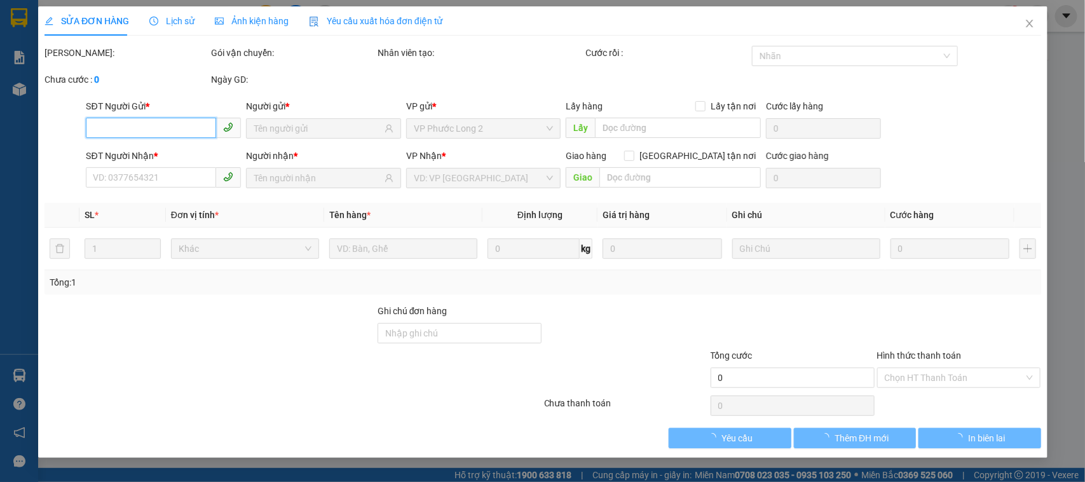
type input "0395114806"
type input "CTY VẬT LIỆU THIẾT BỊ MINH LONG"
type input "0981500067"
type input "THỜI"
checkbox input "true"
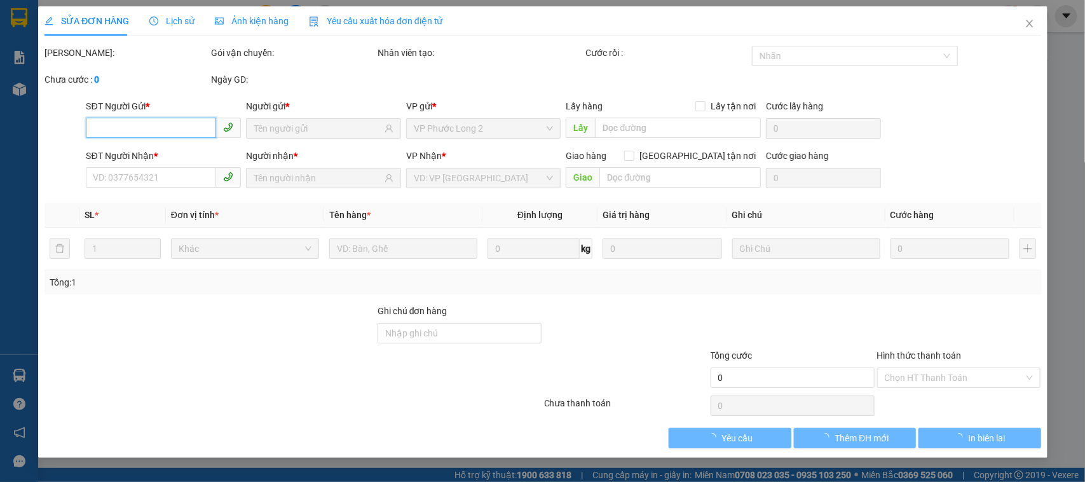
type input "THÔN 19.5 XÃ PHÚ NGHĨA NHÀ MÁY CÁM BÙI GIA MẬP"
type input "100.000"
type input "400.000"
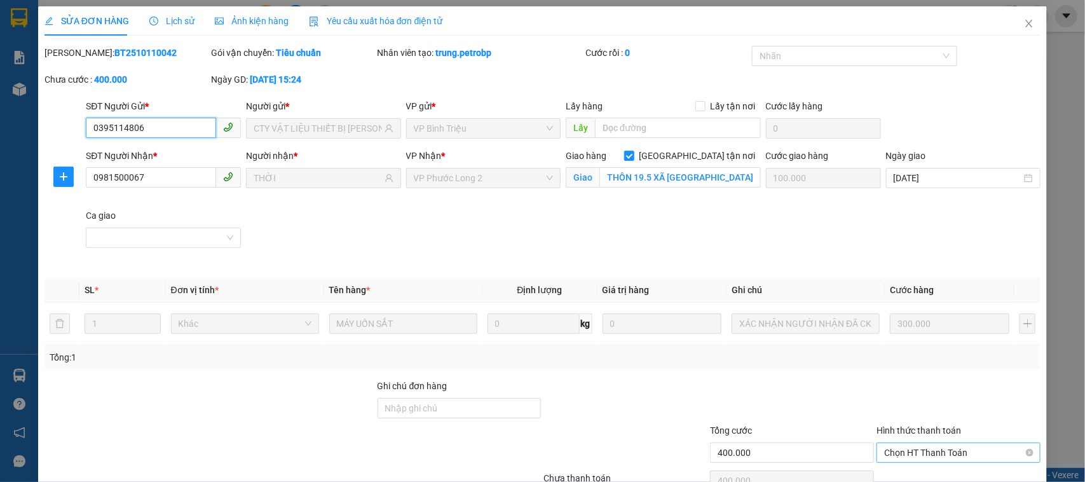
scroll to position [67, 0]
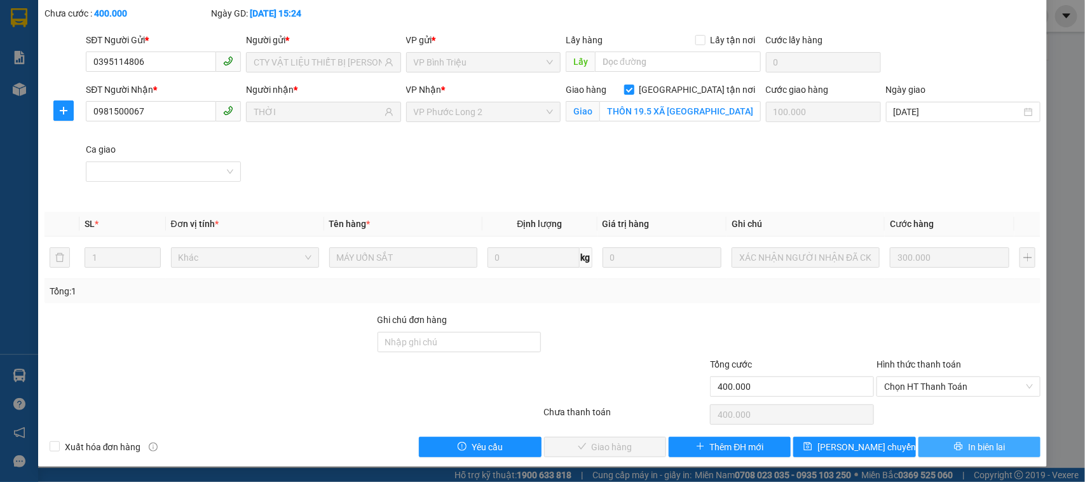
click at [968, 442] on span "In biên lai" at bounding box center [986, 447] width 37 height 14
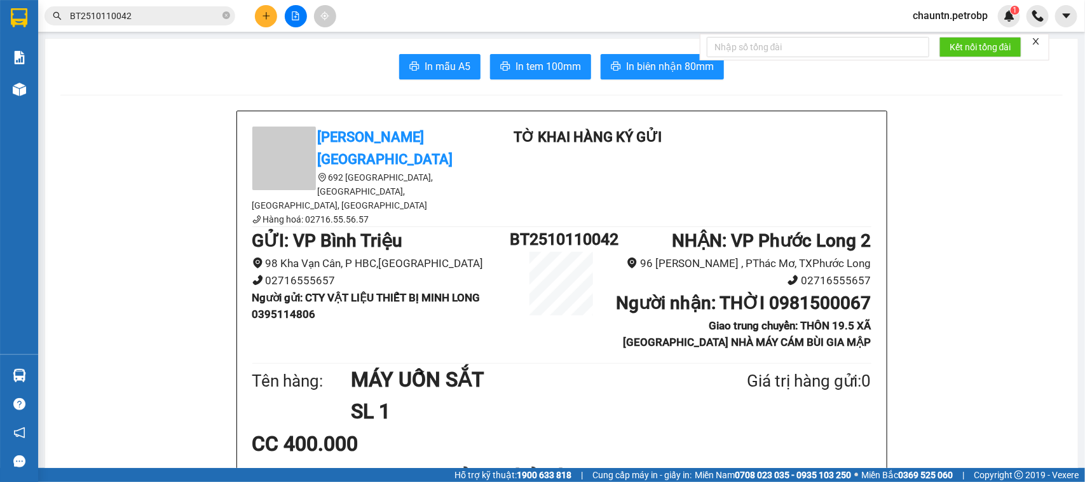
click at [1037, 40] on icon "close" at bounding box center [1036, 41] width 9 height 9
